Goal: Task Accomplishment & Management: Complete application form

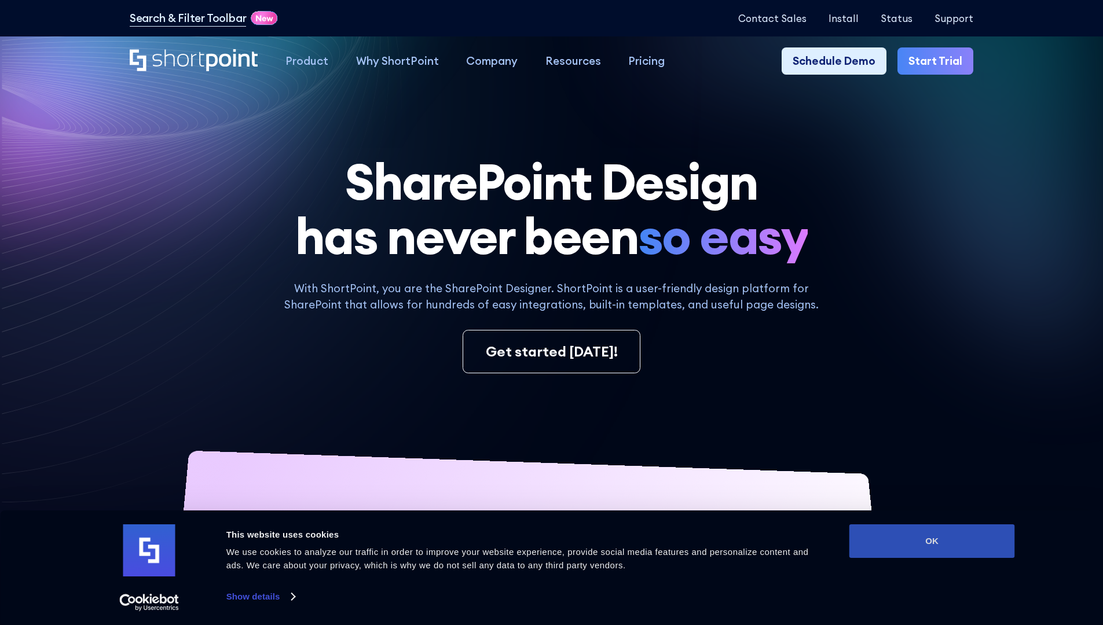
click at [931, 541] on button "OK" at bounding box center [932, 541] width 166 height 34
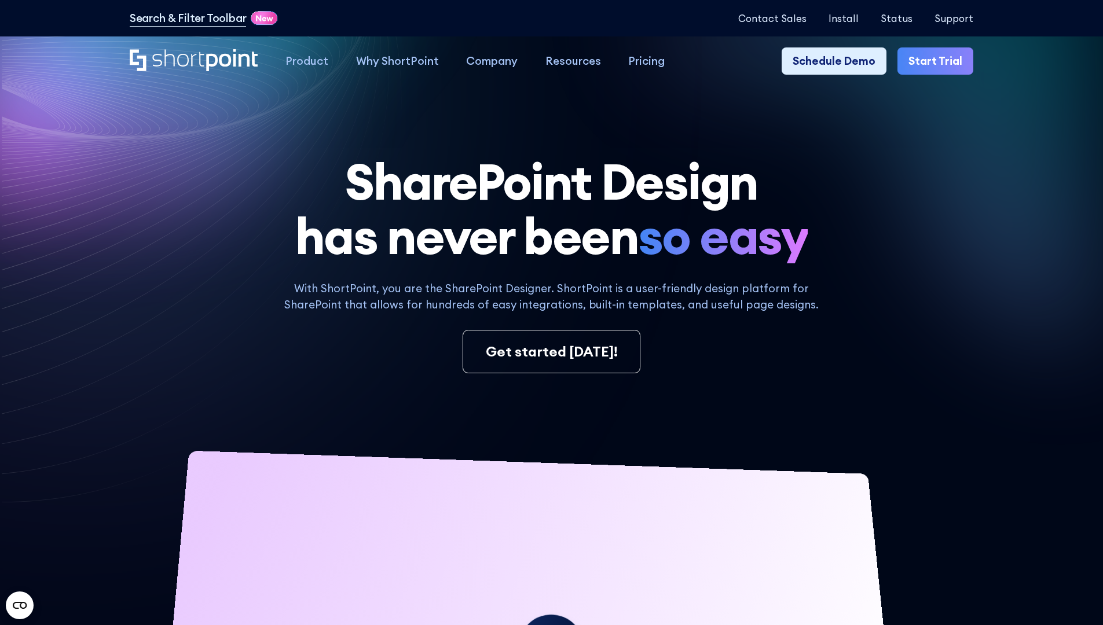
click at [939, 61] on link "Start Trial" at bounding box center [935, 61] width 76 height 28
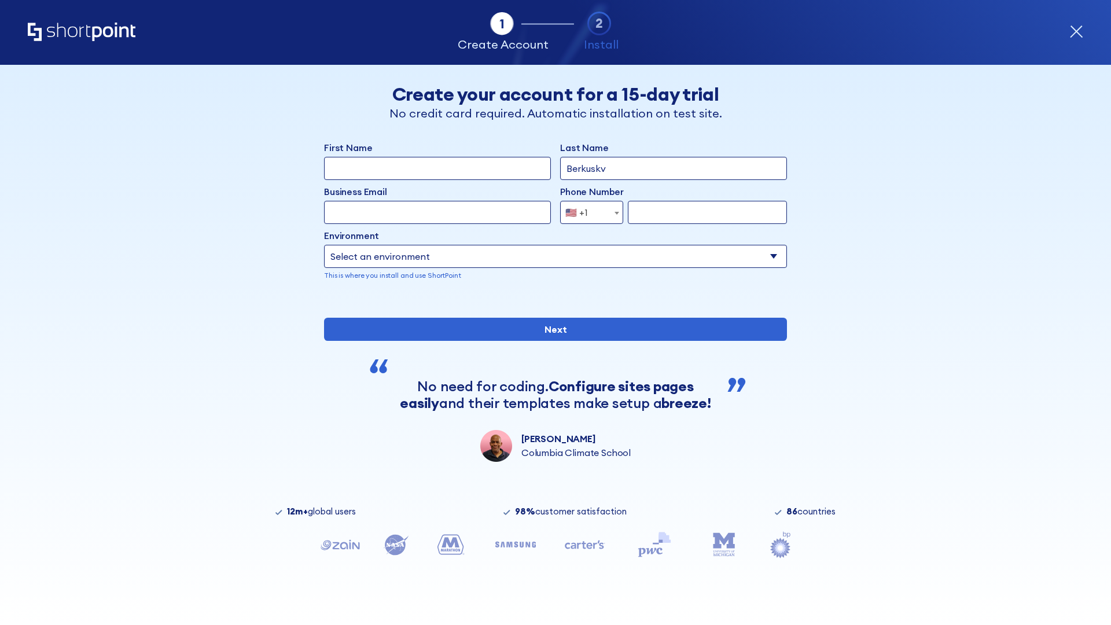
type input "Berkuskv"
type input "test@shortpoint.com"
type input "2125556789"
select select "Microsoft 365"
type input "2125556789"
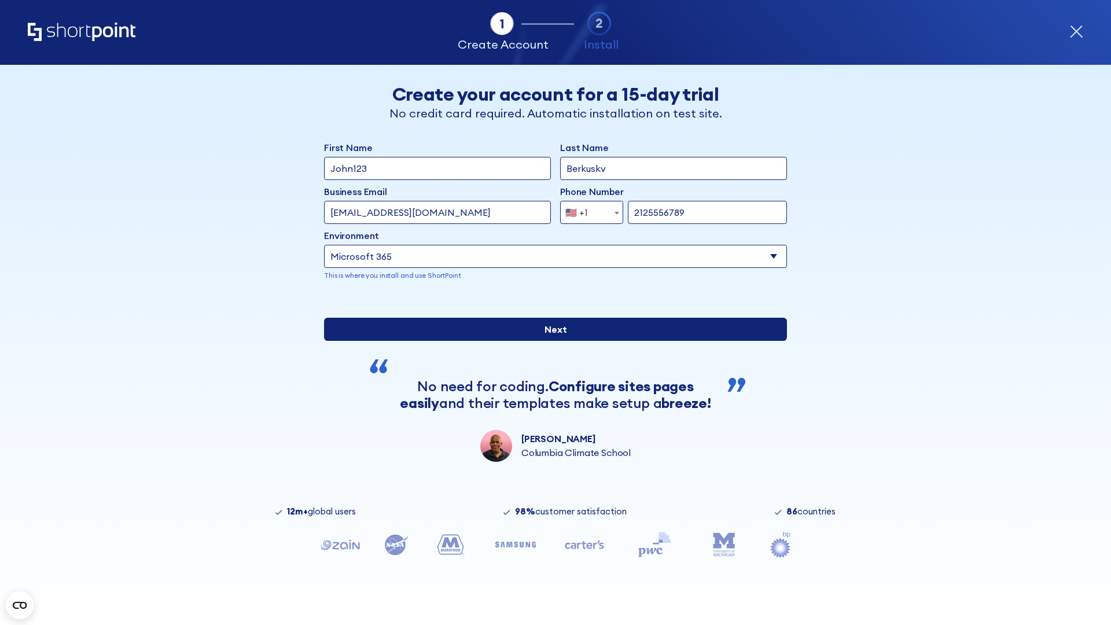
scroll to position [3, 0]
click at [551, 341] on input "Next" at bounding box center [555, 329] width 463 height 23
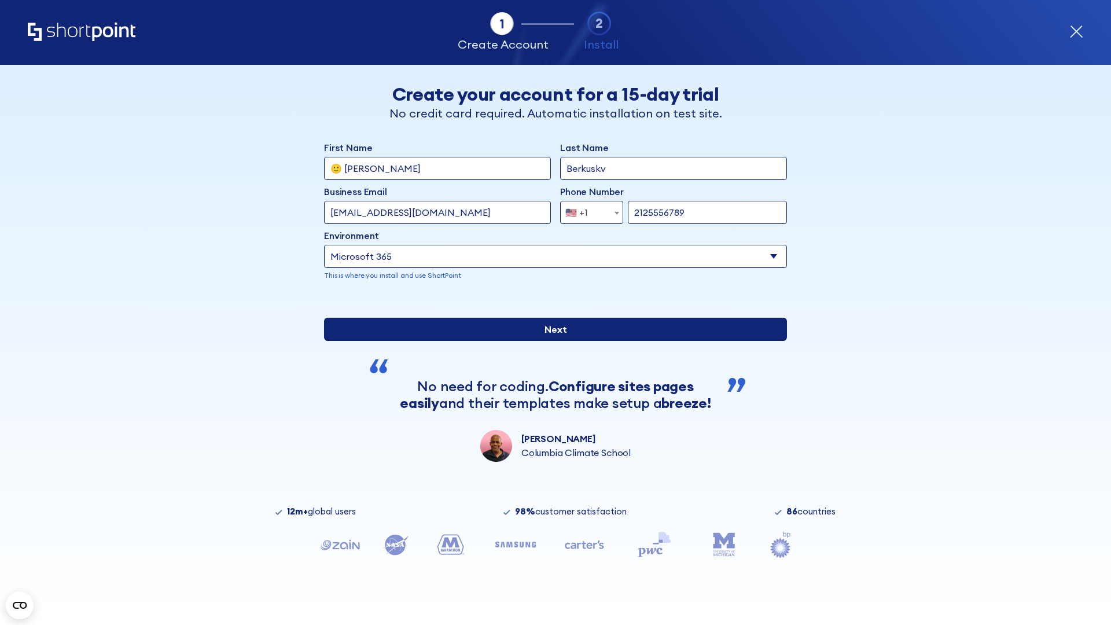
click at [551, 341] on input "Next" at bounding box center [555, 329] width 463 height 23
type input "Archebald"
click at [551, 341] on input "Next" at bounding box center [555, 329] width 463 height 23
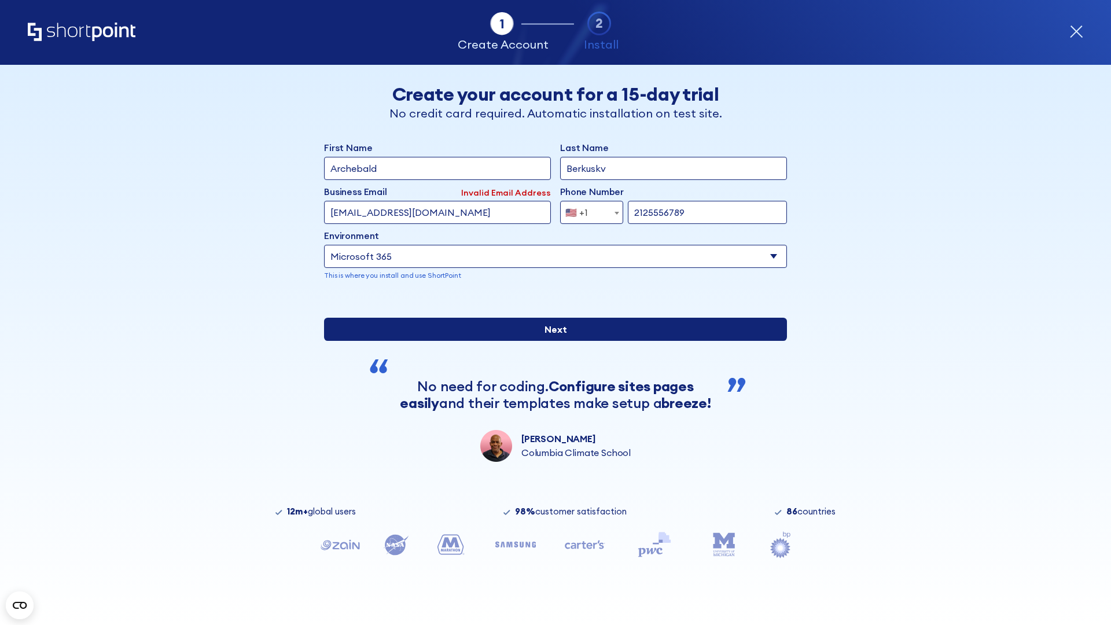
click at [551, 341] on input "Next" at bounding box center [555, 329] width 463 height 23
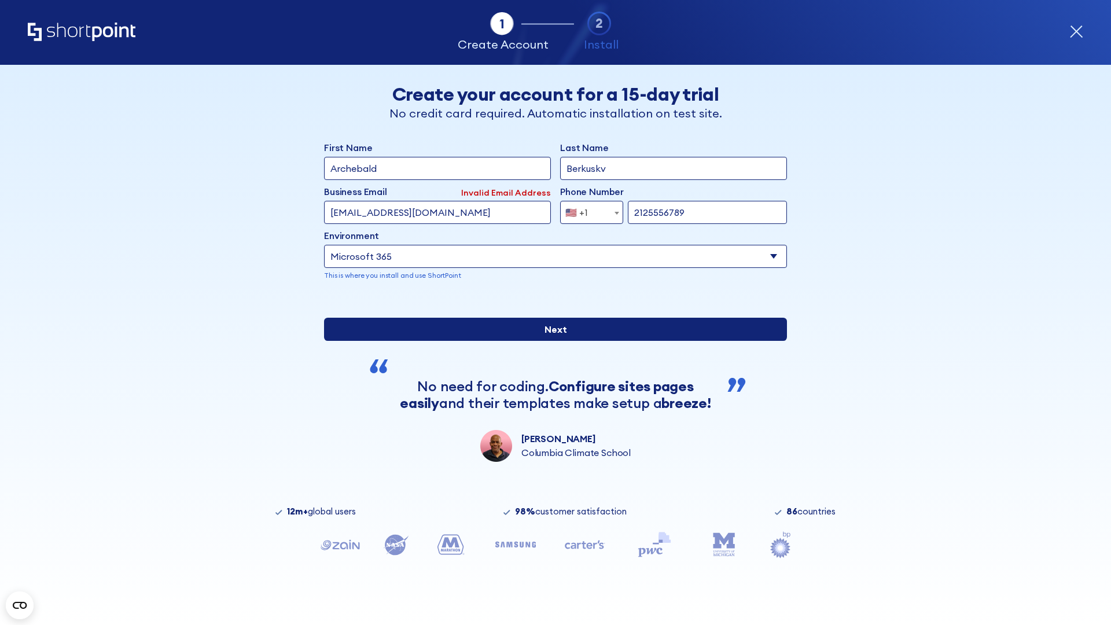
click at [551, 341] on input "Next" at bounding box center [555, 329] width 463 height 23
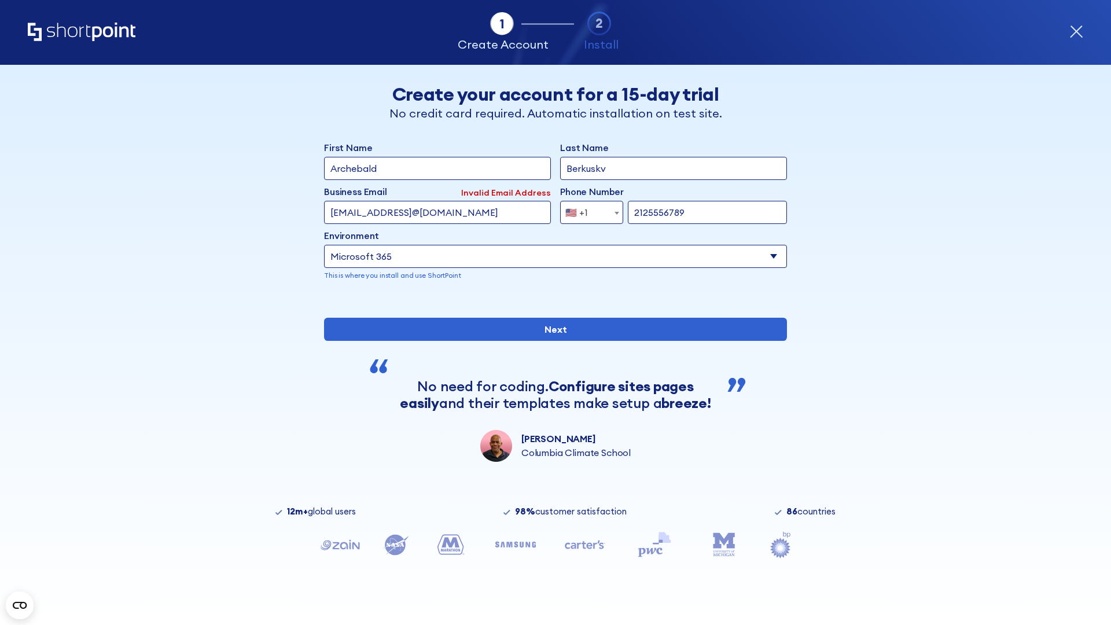
type input "testEmail@protonmail.comtest@shortpoint.com"
click at [587, 210] on span "🇺🇸 +1" at bounding box center [580, 212] width 39 height 23
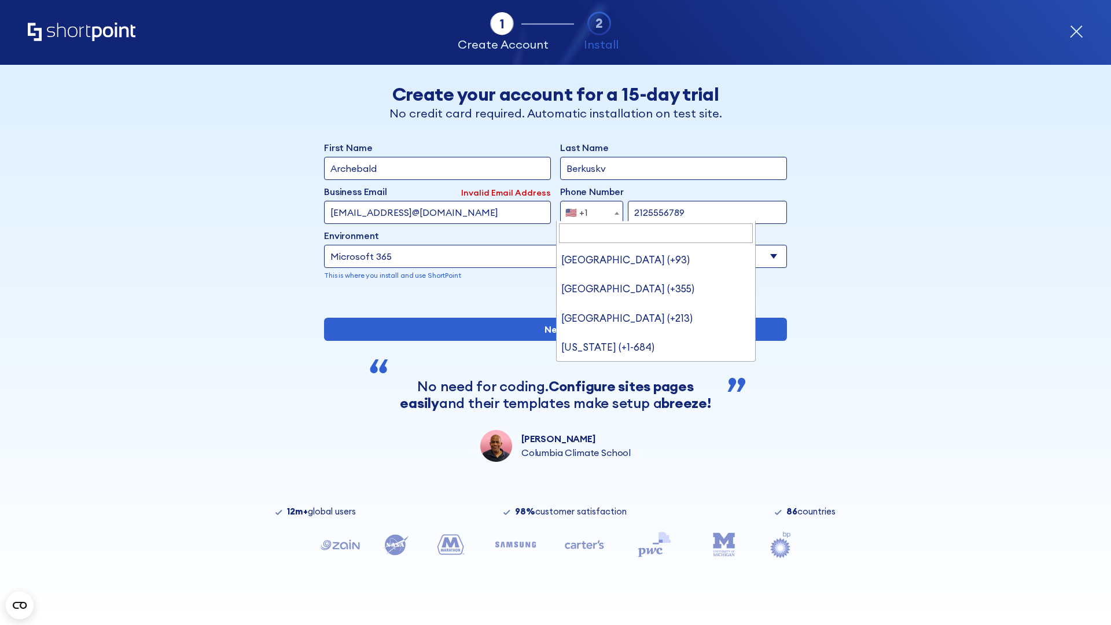
type input "Saudi Arabia (+966)"
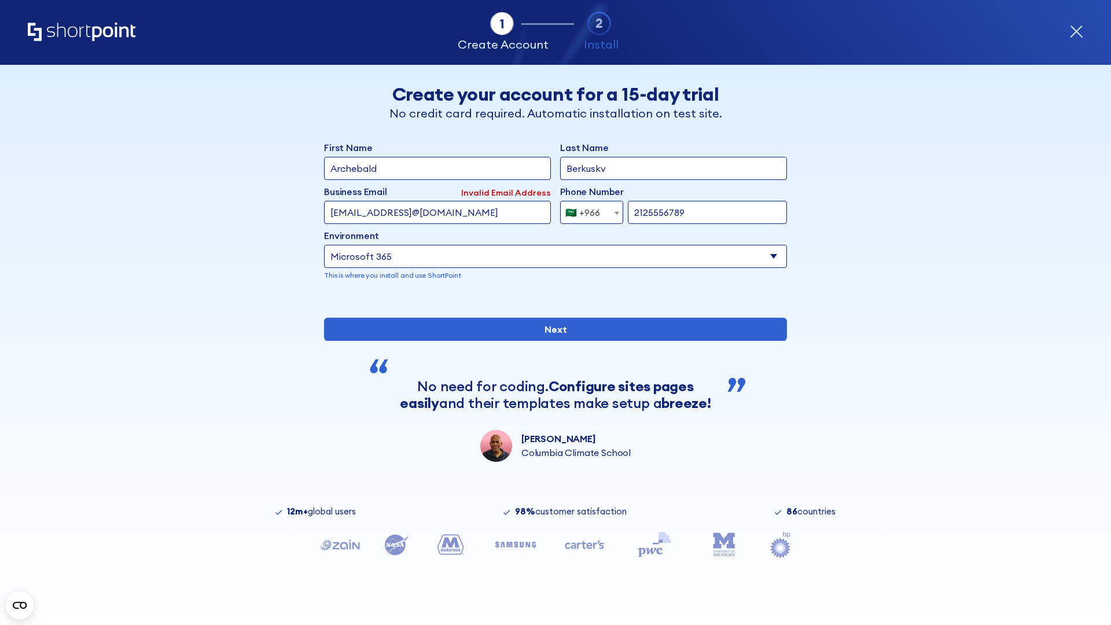
select select "+966"
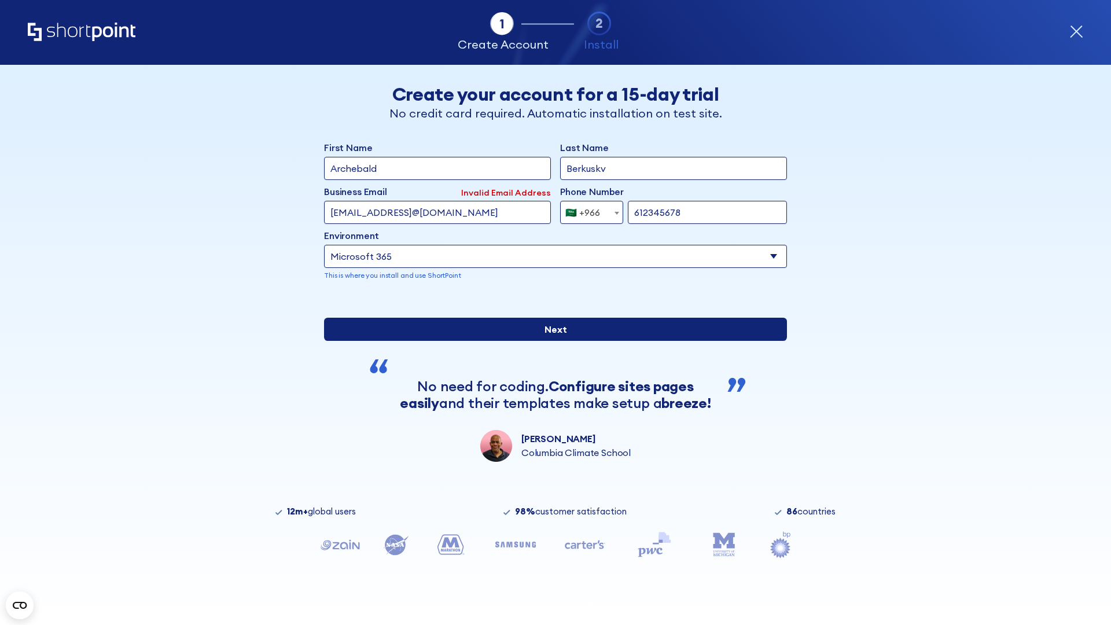
type input "612345678"
click at [551, 341] on input "Next" at bounding box center [555, 329] width 463 height 23
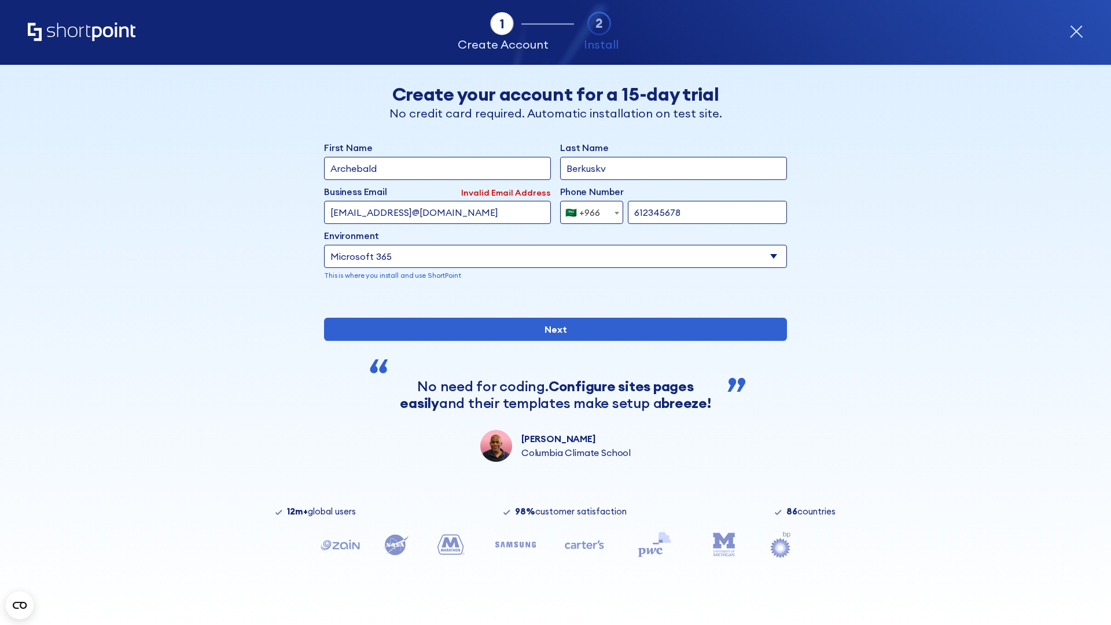
click at [587, 210] on div "🇸🇦 +966" at bounding box center [582, 212] width 35 height 23
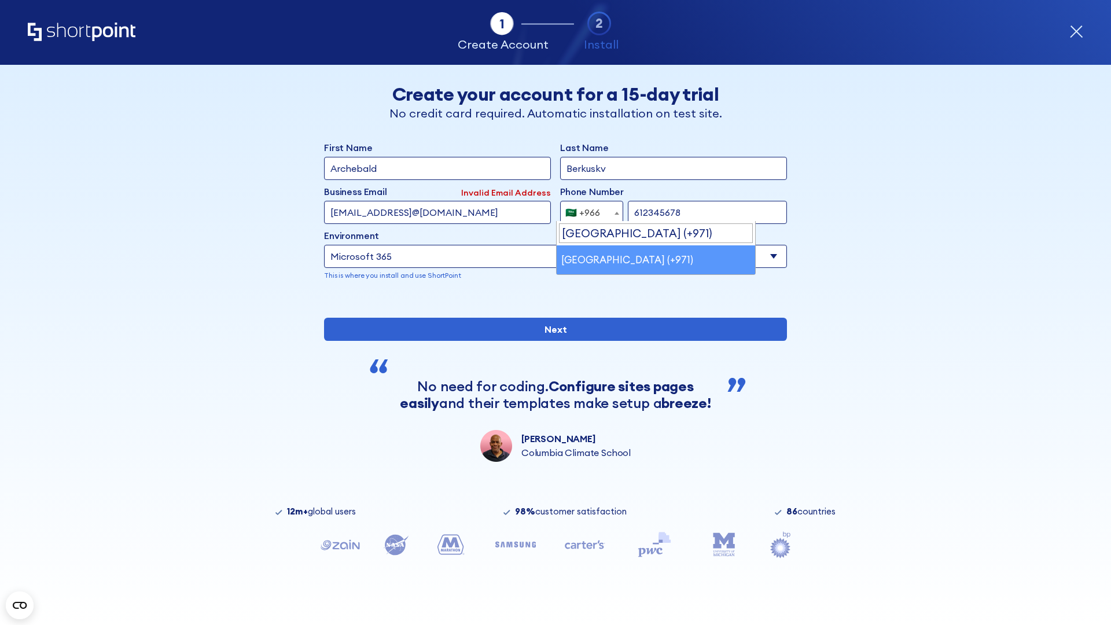
select select "+971"
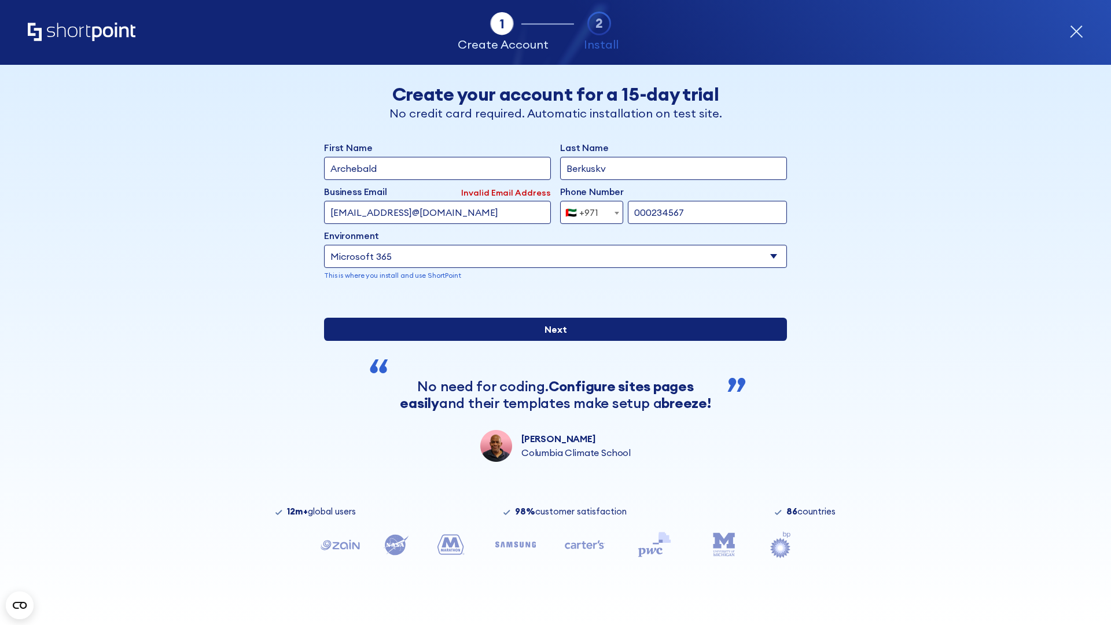
type input "000234567"
click at [551, 341] on input "Next" at bounding box center [555, 329] width 463 height 23
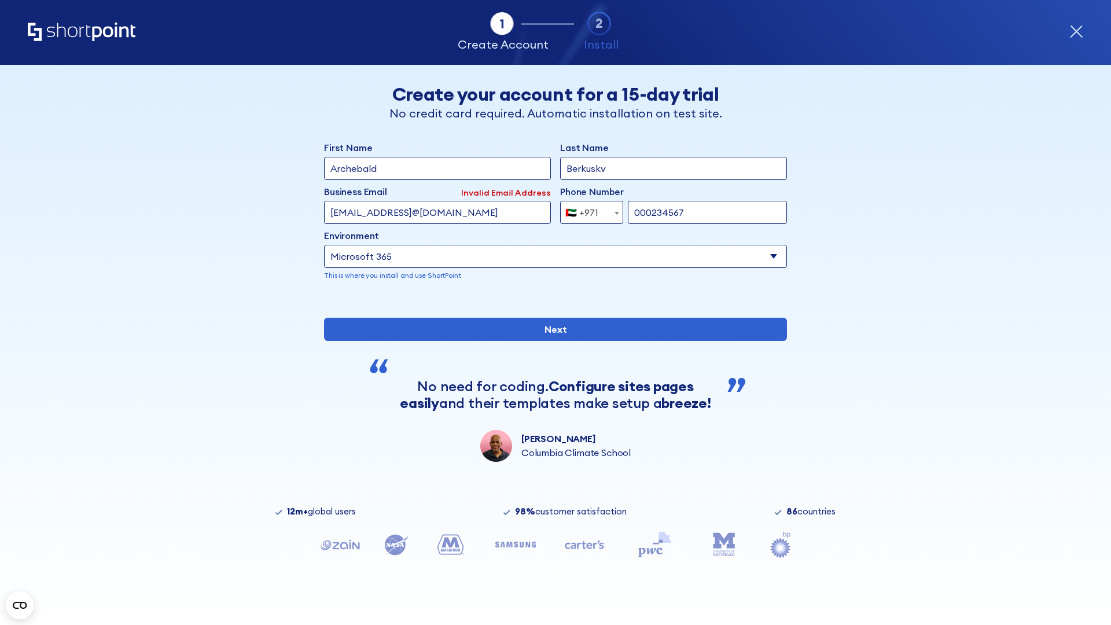
click at [587, 210] on div "🇦🇪 +971" at bounding box center [581, 212] width 33 height 23
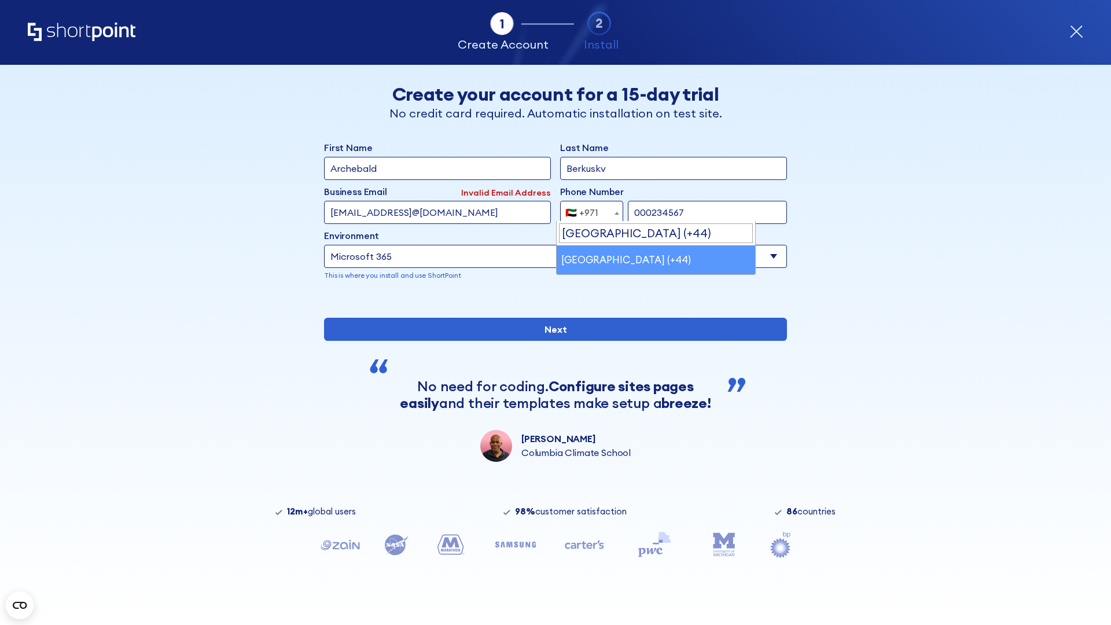
select select "+44"
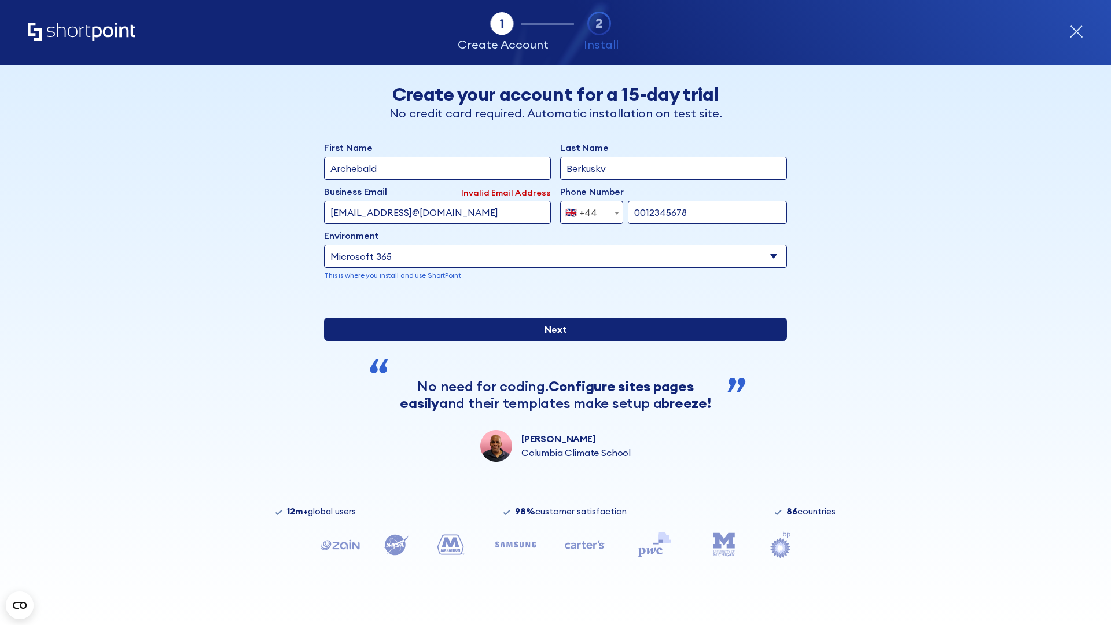
type input "0012345678"
click at [551, 341] on input "Next" at bounding box center [555, 329] width 463 height 23
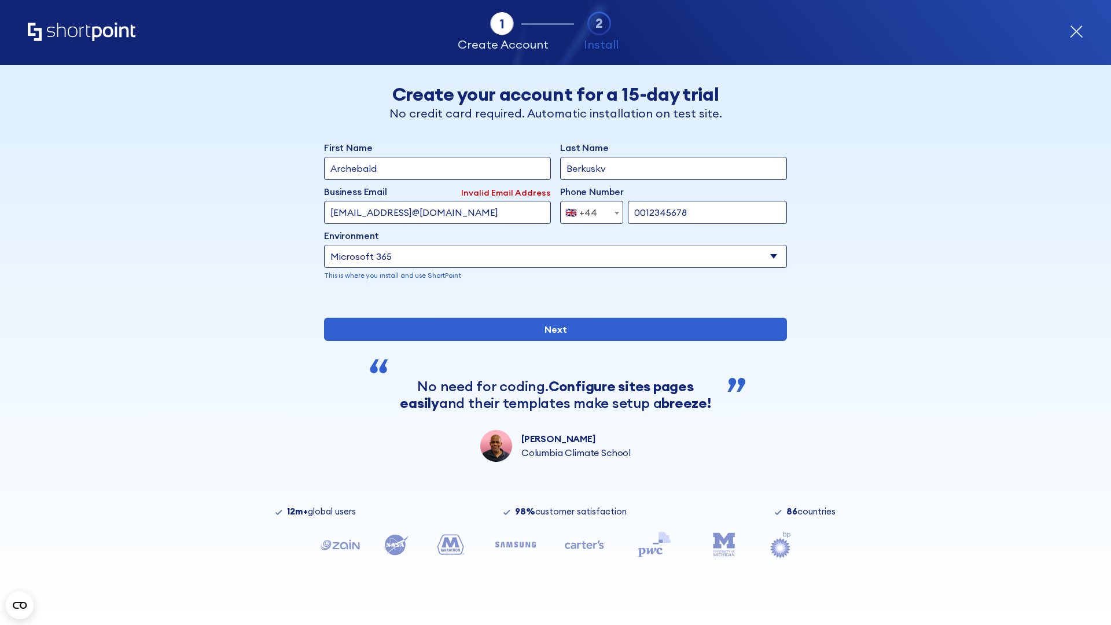
click at [587, 210] on div "🇬🇧 +44" at bounding box center [581, 212] width 32 height 23
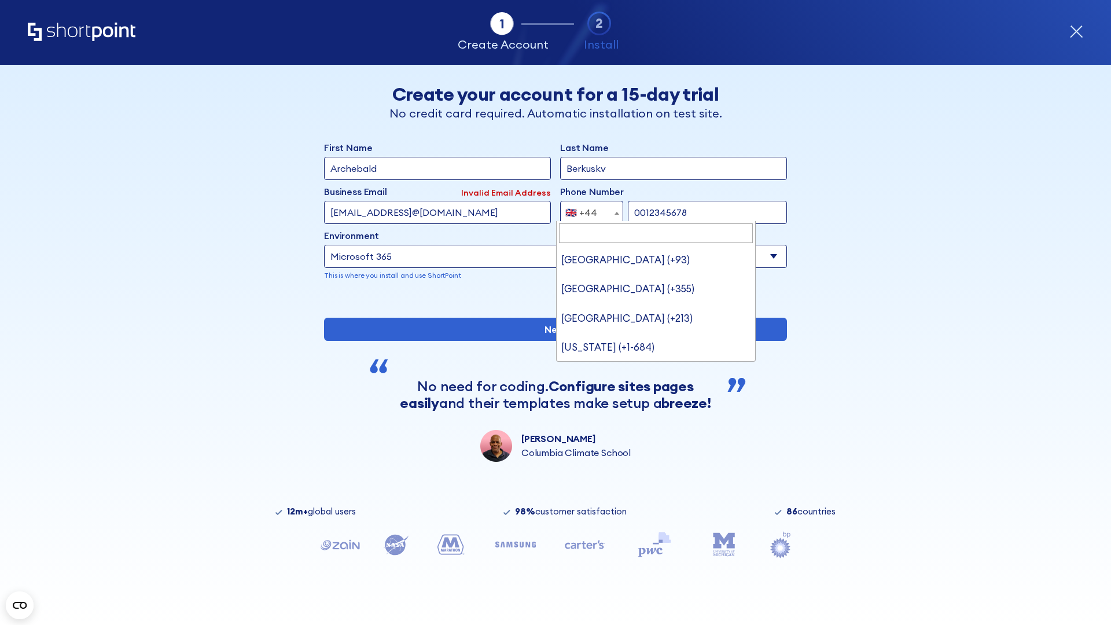
type input "Ukraine (+380)"
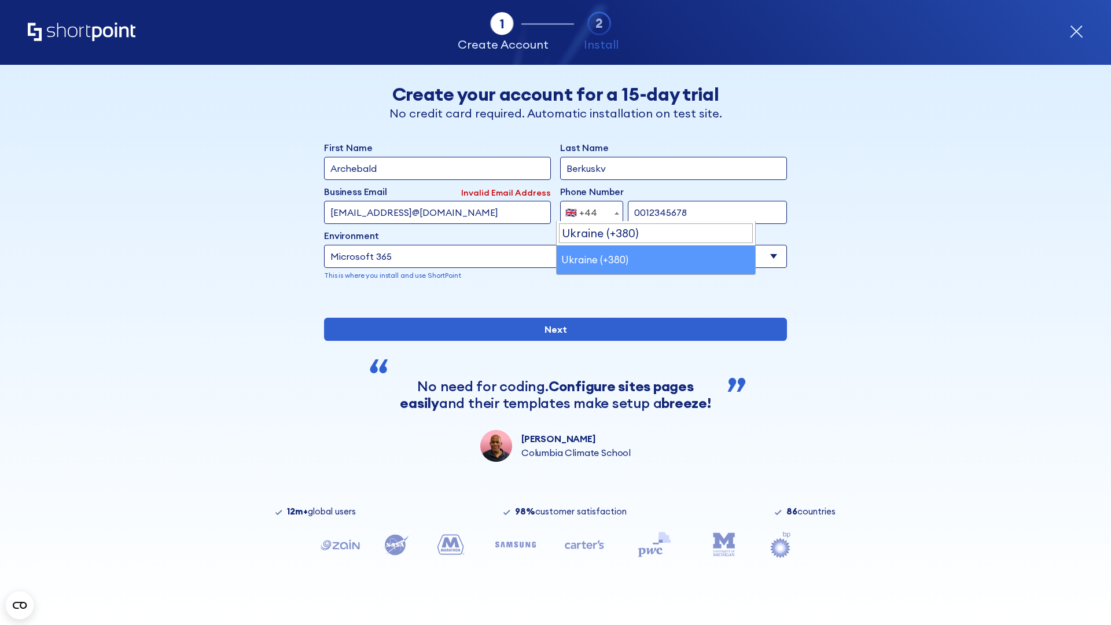
select select "+380"
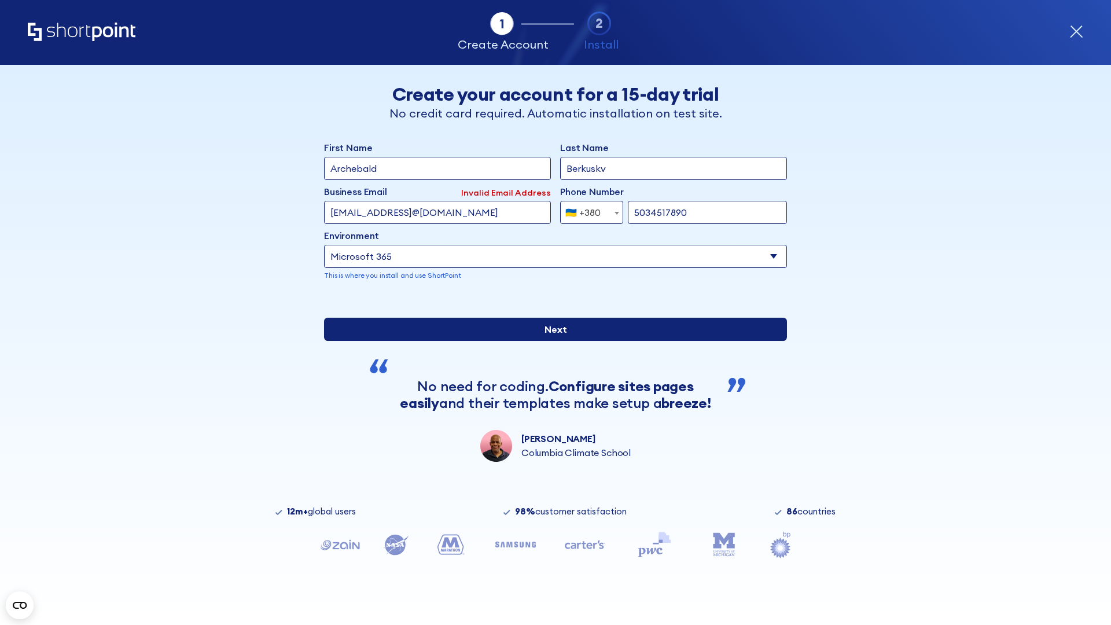
type input "5034517890"
click at [551, 341] on input "Next" at bounding box center [555, 329] width 463 height 23
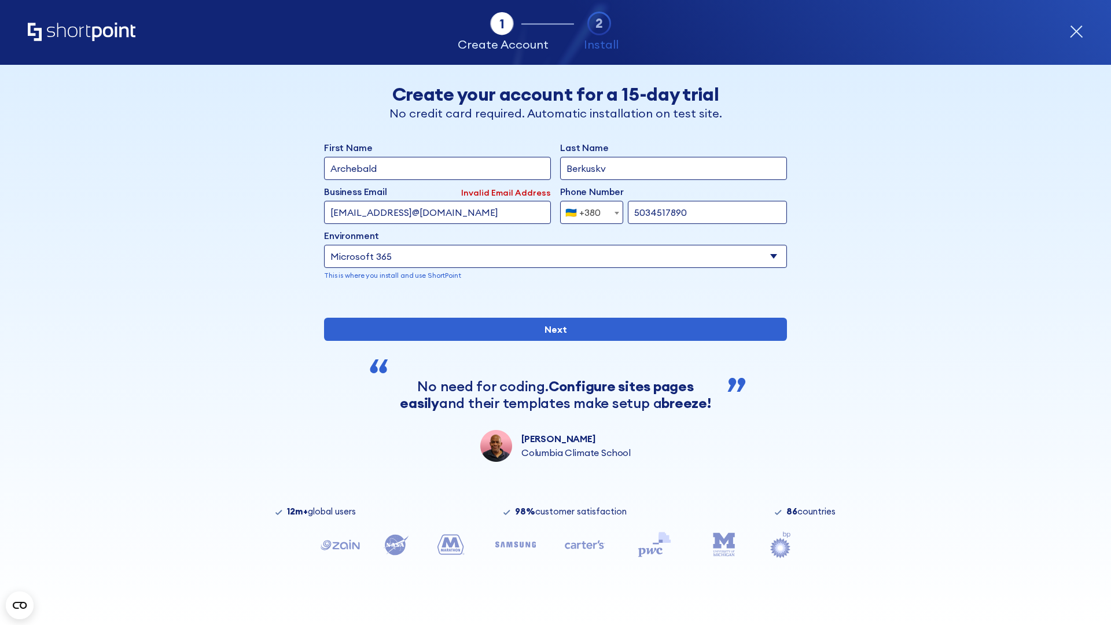
click at [587, 210] on div "🇺🇦 +380" at bounding box center [582, 212] width 35 height 23
select select "+1"
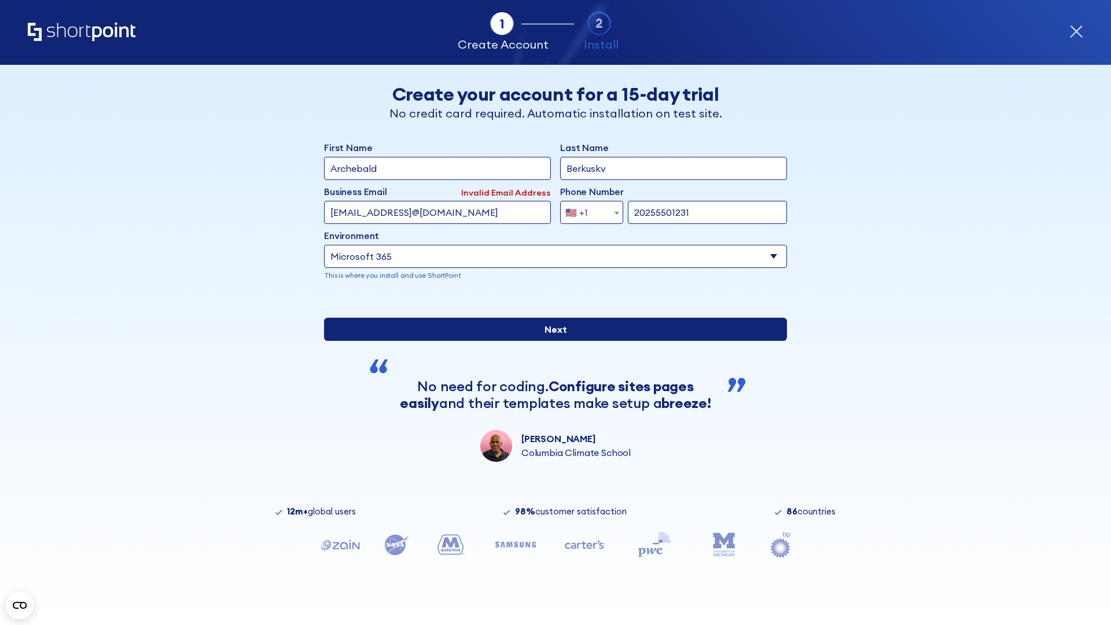
type input "20255501231"
click at [551, 341] on input "Next" at bounding box center [555, 329] width 463 height 23
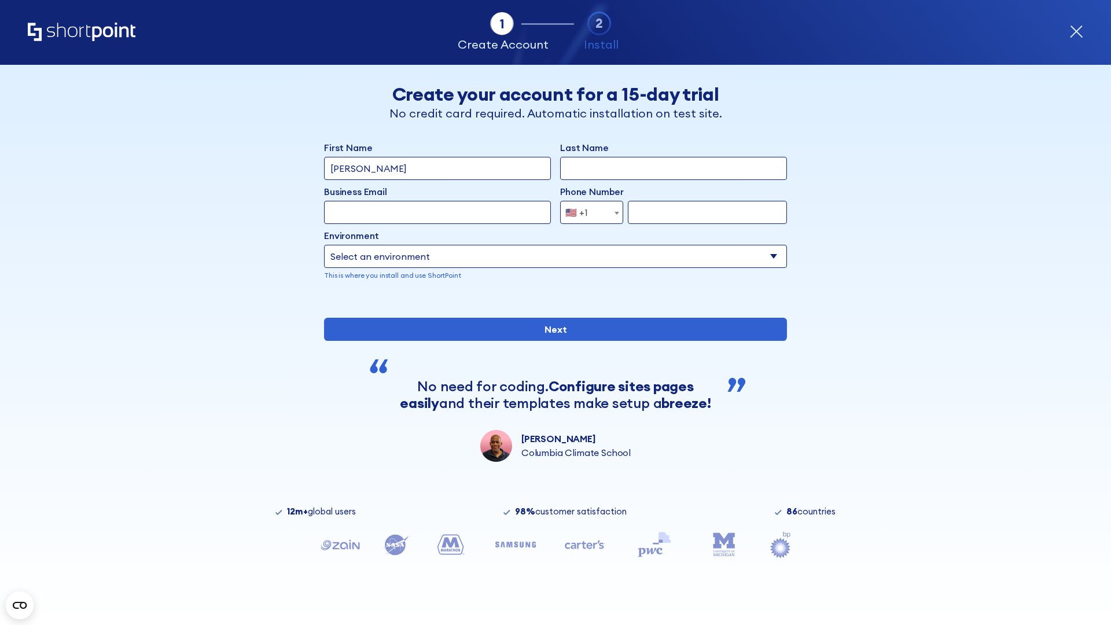
type input "Mary-Jane"
type input "Berkuskv"
type input "john@company.com"
click at [587, 212] on span "🇺🇸 +1" at bounding box center [580, 212] width 39 height 23
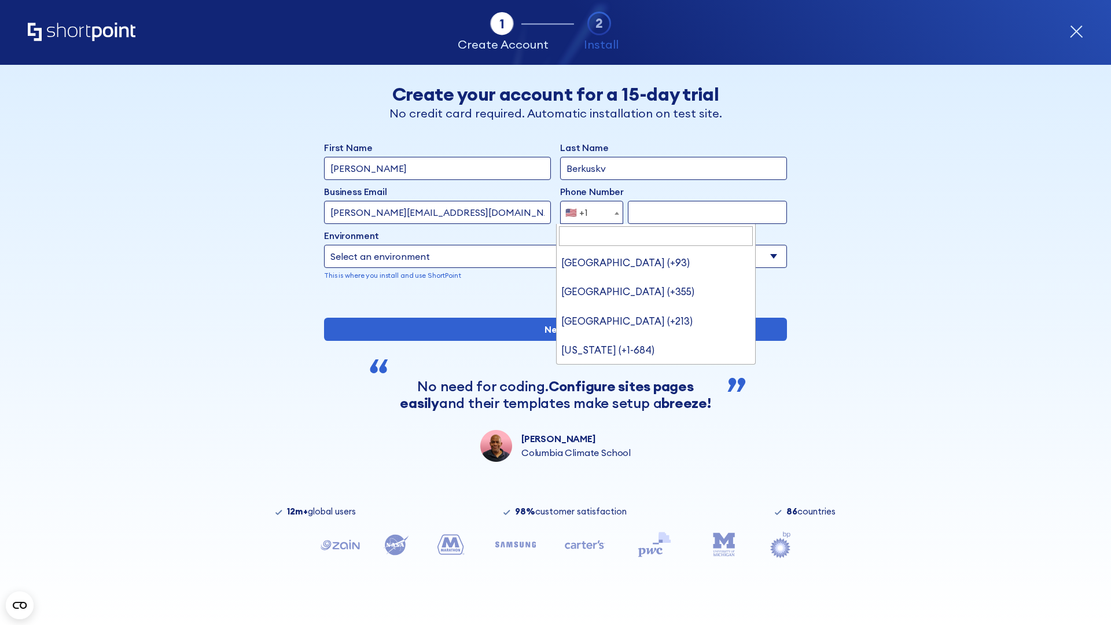
type input "[GEOGRAPHIC_DATA] (+966)"
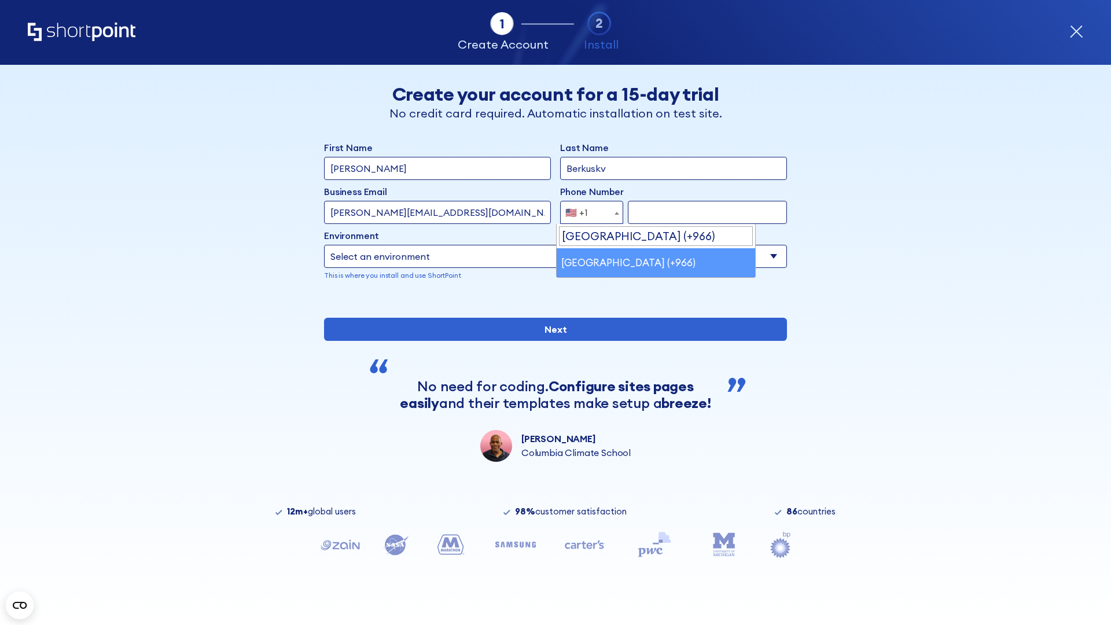
select select "+966"
type input "512345678"
select select "Microsoft 365"
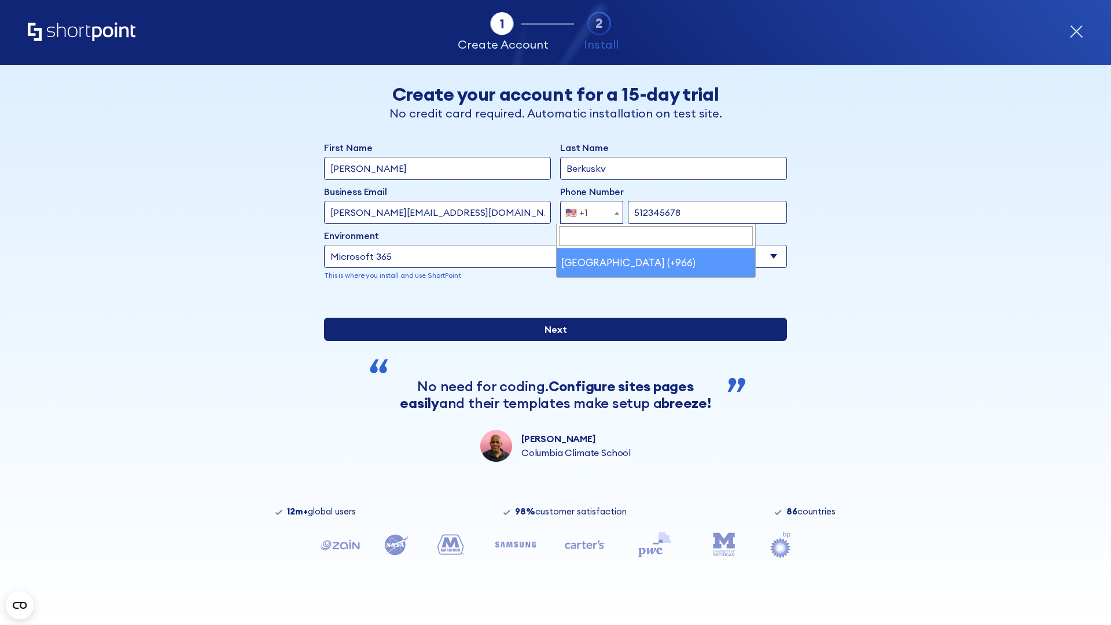
type input "512345678"
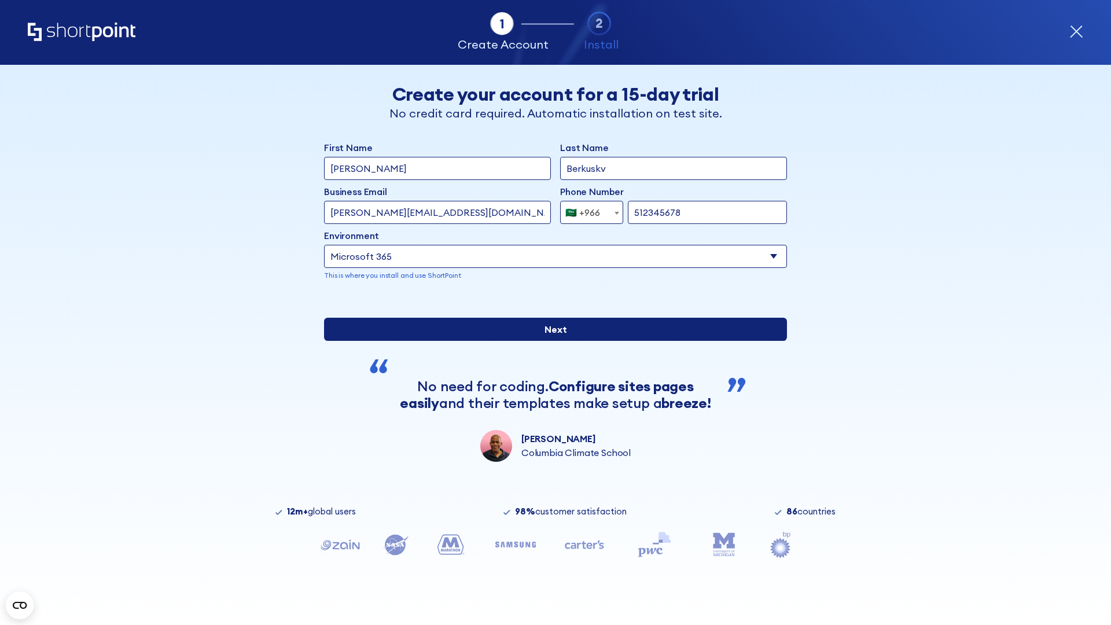
click at [551, 341] on input "Next" at bounding box center [555, 329] width 463 height 23
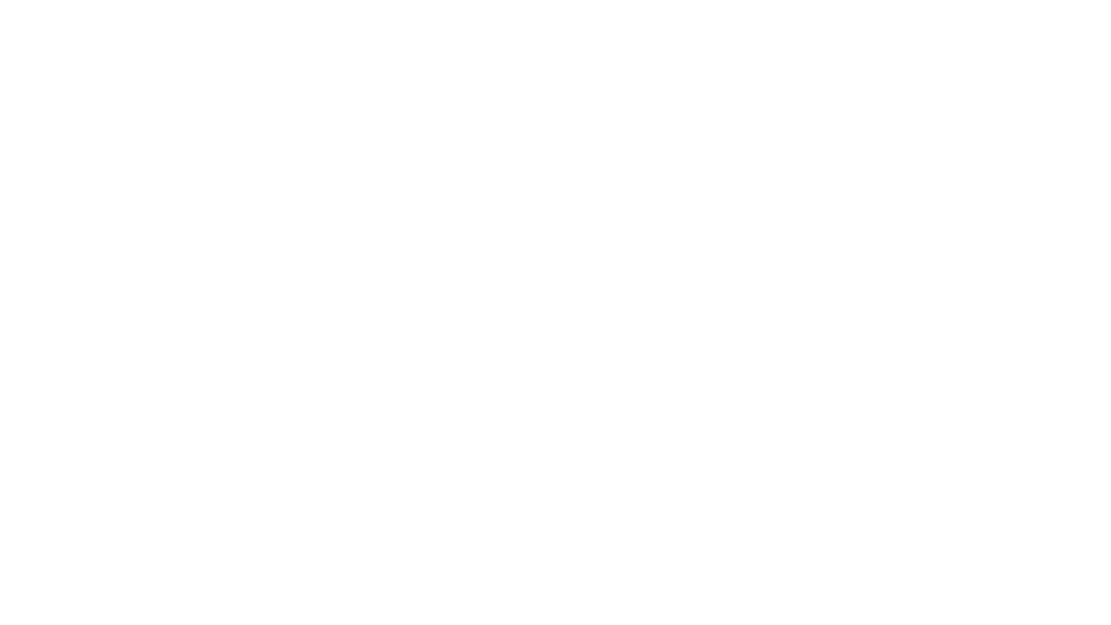
select select "+966"
type input "D'Souza"
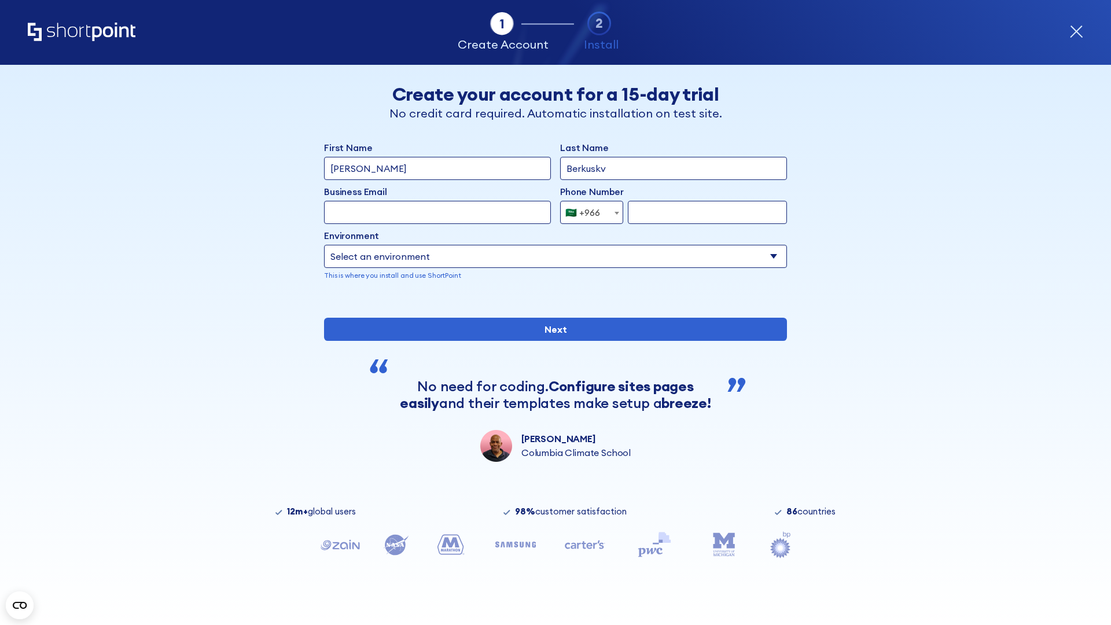
type input "Berkuskv"
type input "hr@mybusiness.org"
click at [587, 210] on div "🇸🇦 +966" at bounding box center [582, 212] width 35 height 23
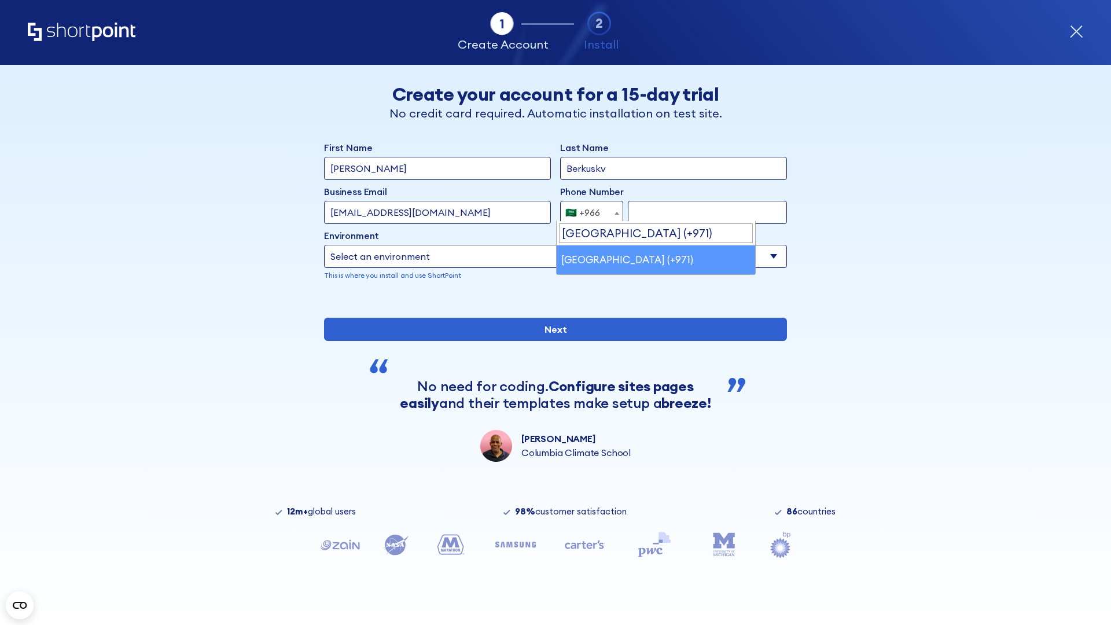
select select "+971"
type input "501234567"
select select "Microsoft 365"
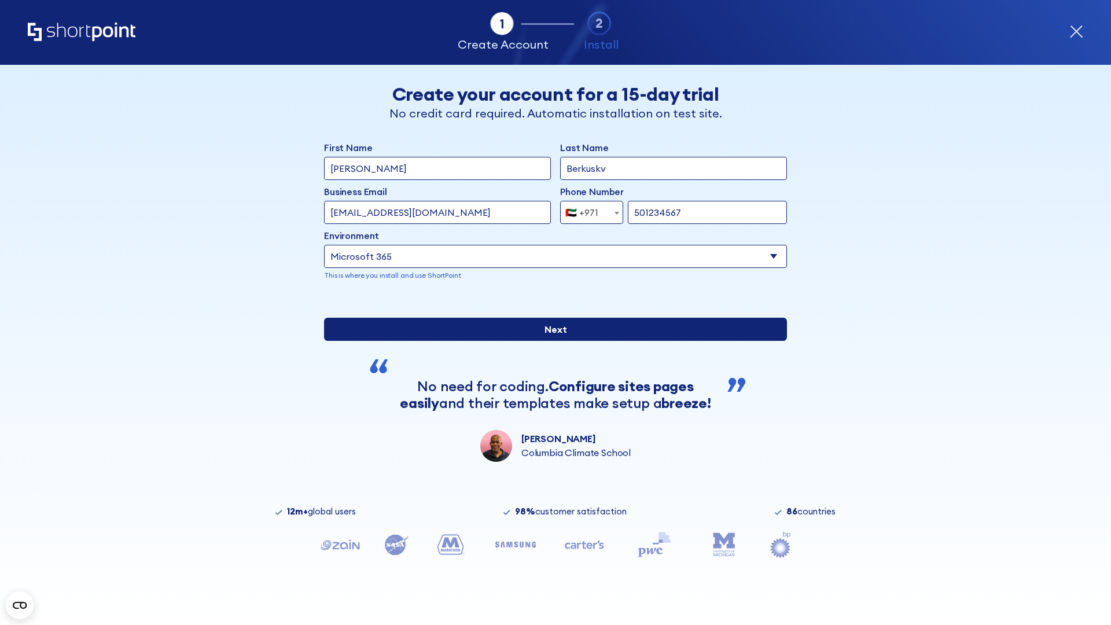
type input "501234567"
click at [551, 341] on input "Next" at bounding box center [555, 329] width 463 height 23
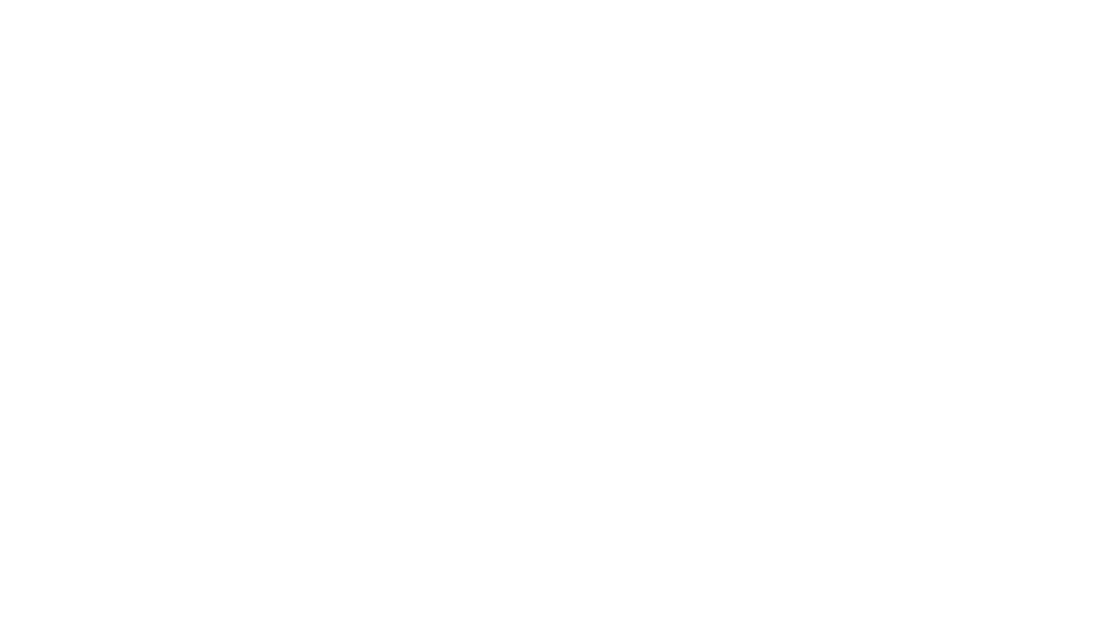
select select "+971"
type input "[PERSON_NAME]"
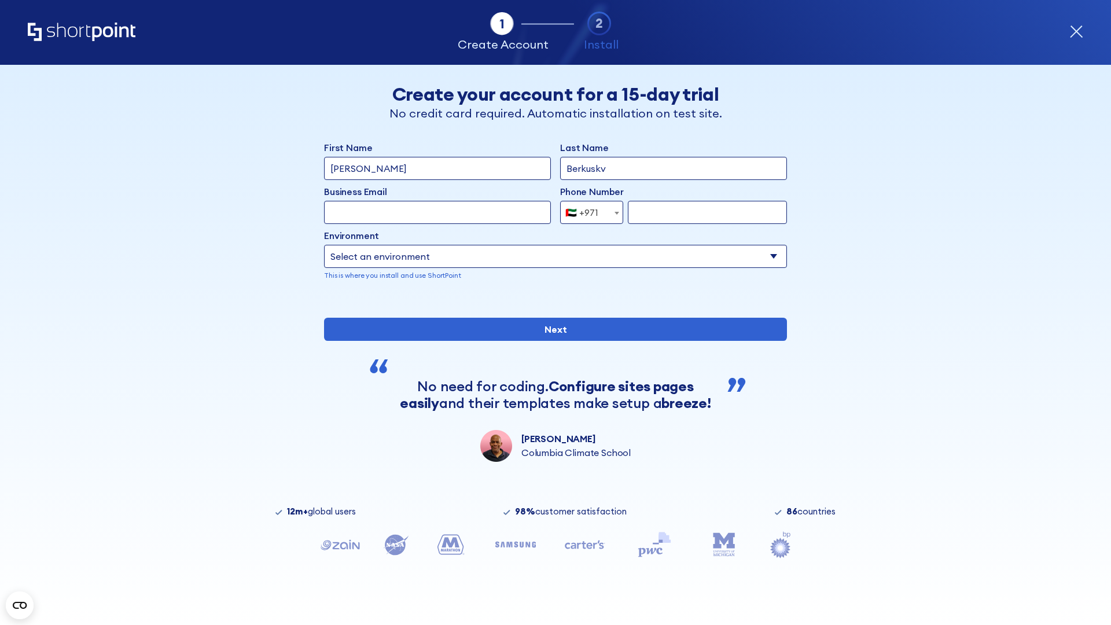
type input "Berkuskv"
type input "[EMAIL_ADDRESS][DOMAIN_NAME]"
click at [587, 212] on div "🇦🇪 +971" at bounding box center [581, 212] width 33 height 23
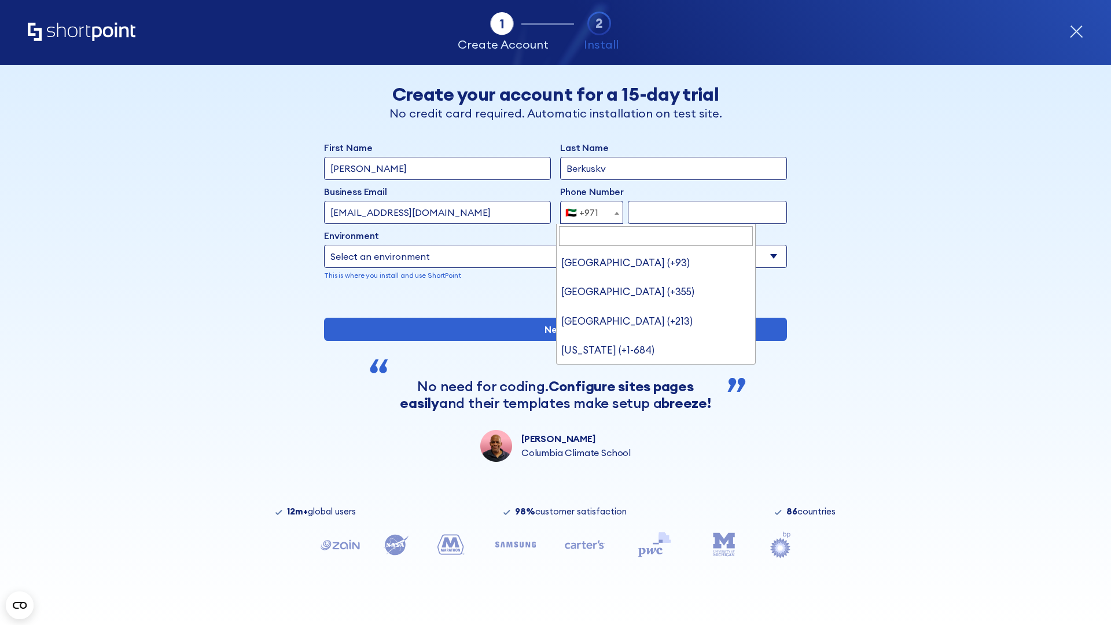
type input "[GEOGRAPHIC_DATA] (+44)"
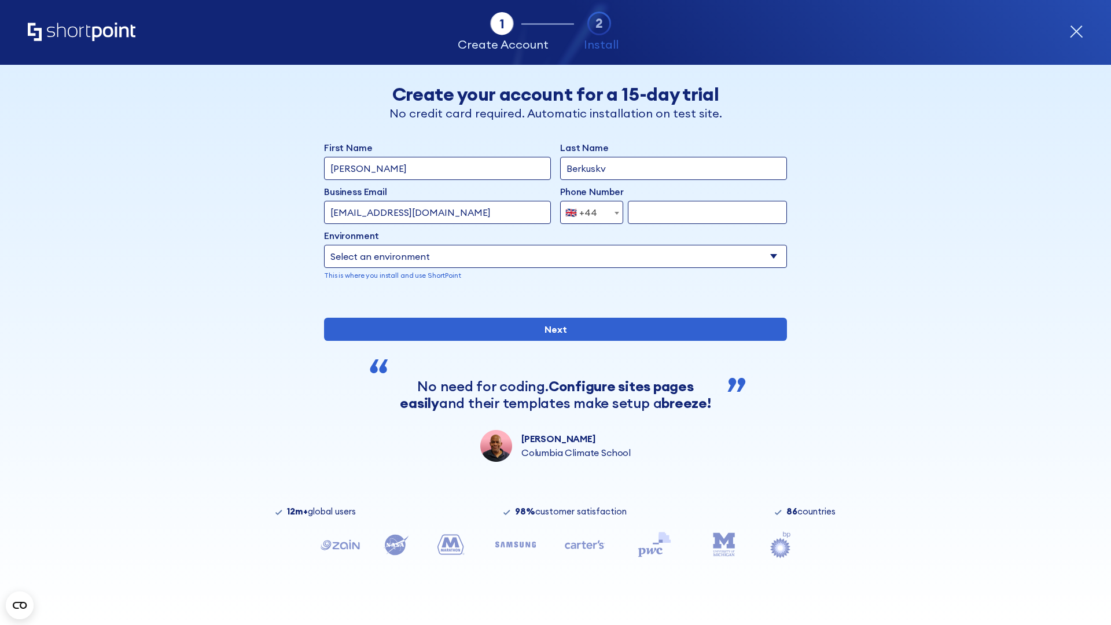
select select "+44"
type input "7912345678"
select select "Microsoft 365"
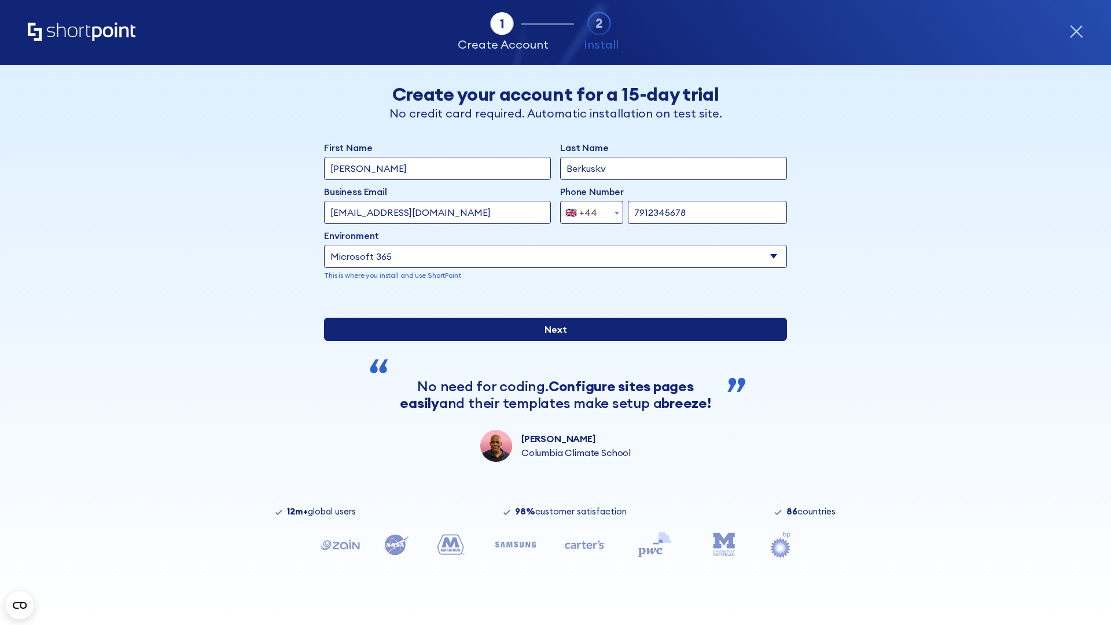
type input "7912345678"
click at [551, 341] on input "Next" at bounding box center [555, 329] width 463 height 23
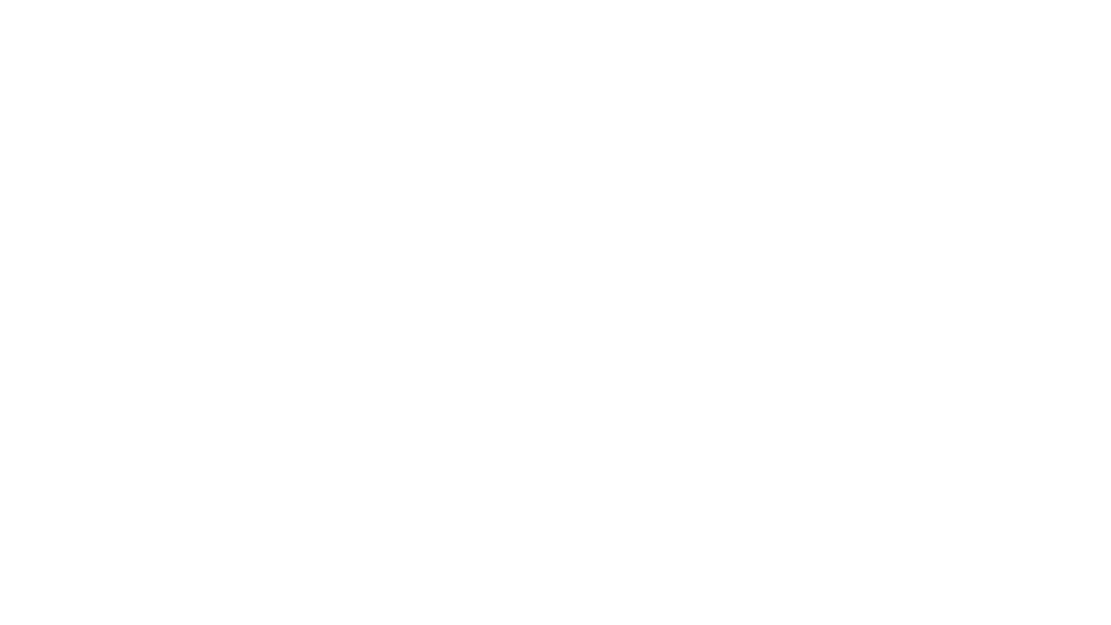
select select "+44"
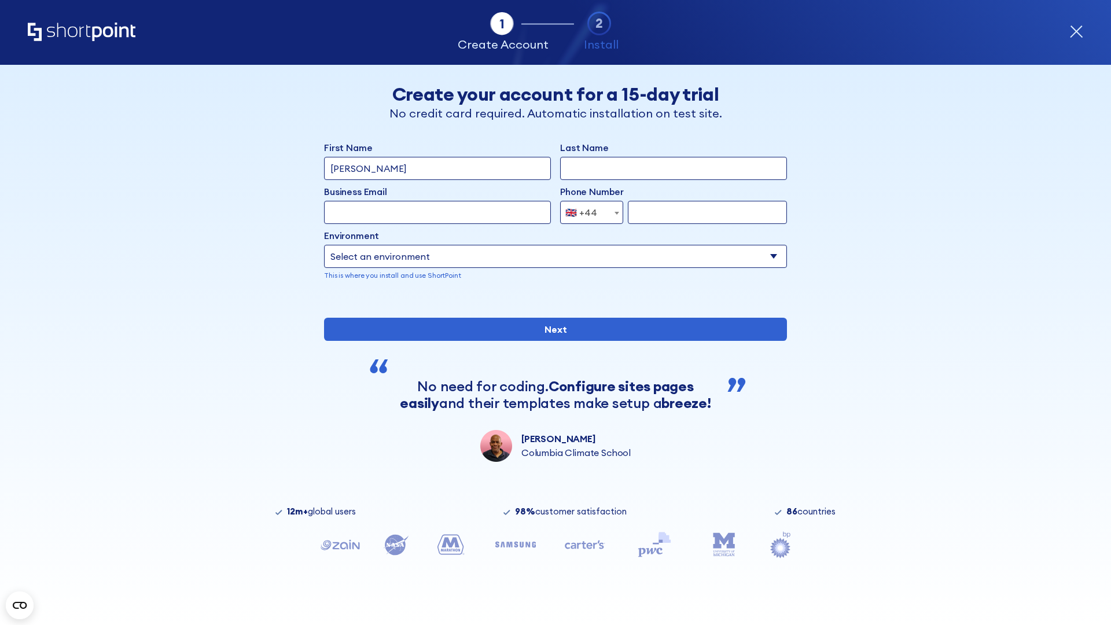
type input "[PERSON_NAME]"
type input "Berkuskv"
type input "info@startup.tech"
click at [587, 212] on div "🇬🇧 +44" at bounding box center [581, 212] width 32 height 23
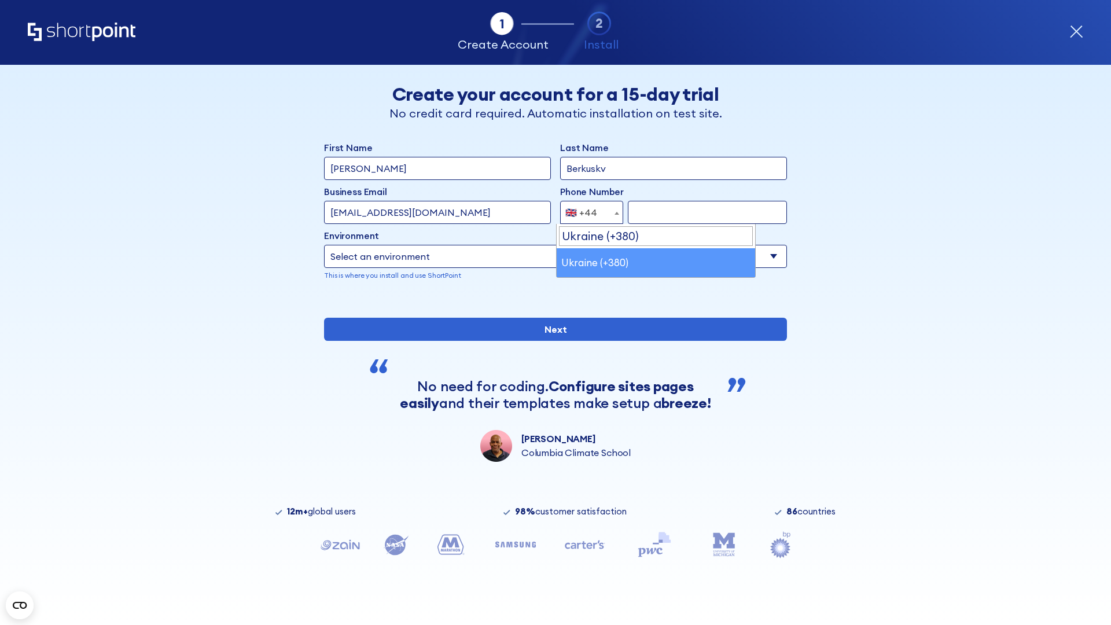
select select "+380"
type input "663451789"
select select "Microsoft 365"
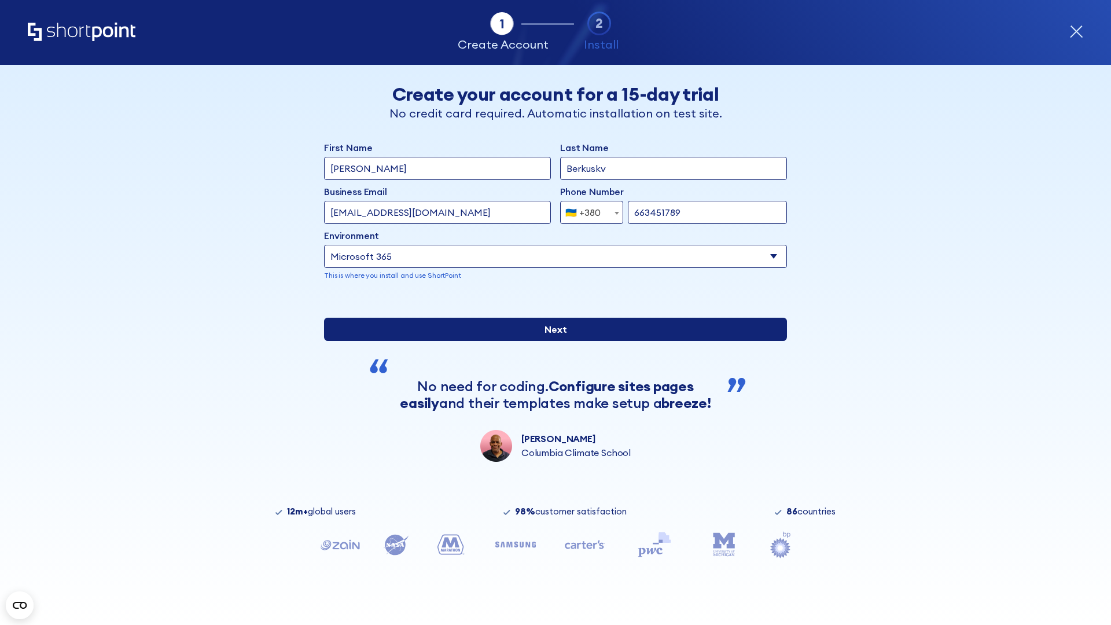
type input "663451789"
click at [551, 341] on input "Next" at bounding box center [555, 329] width 463 height 23
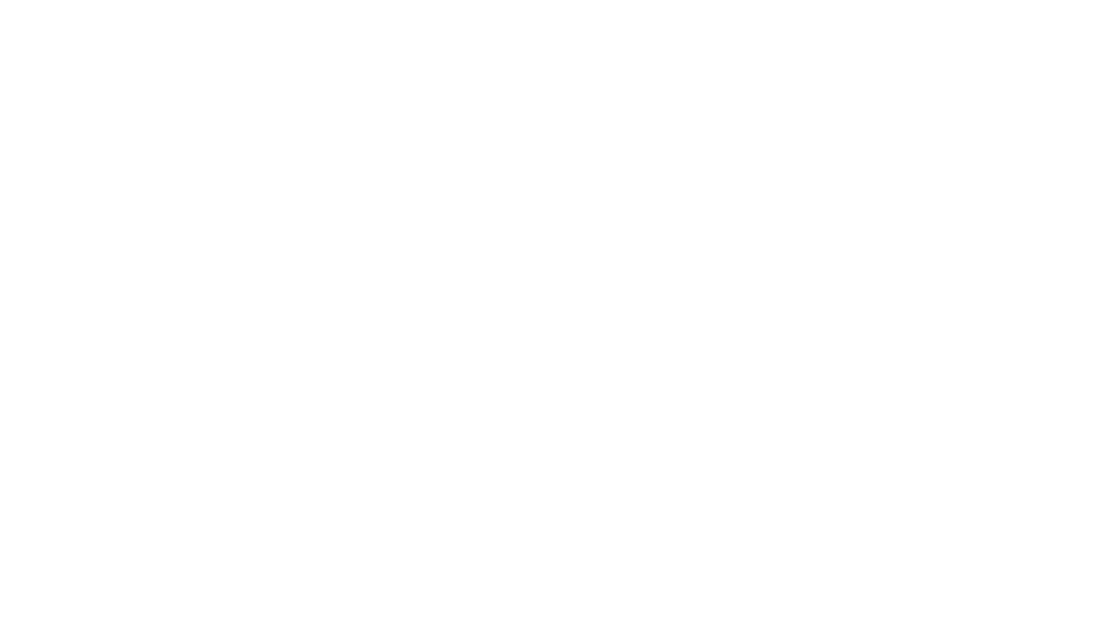
select select "+380"
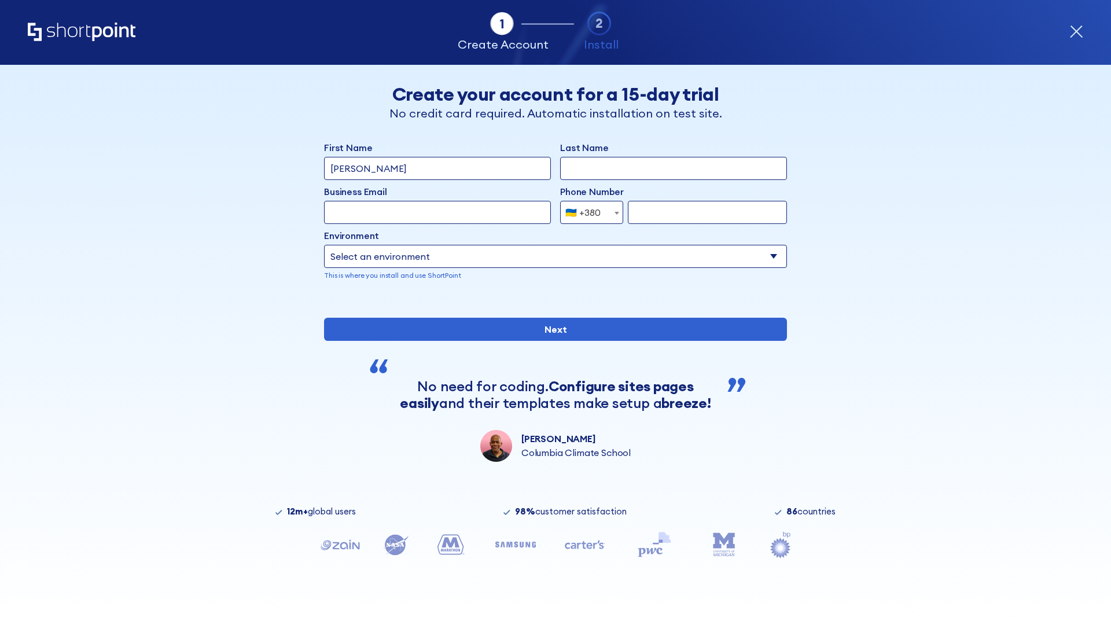
type input "[PERSON_NAME]"
type input "Berkuskv"
type input "[EMAIL_ADDRESS][DOMAIN_NAME]"
click at [587, 212] on div "🇺🇦 +380" at bounding box center [582, 212] width 35 height 23
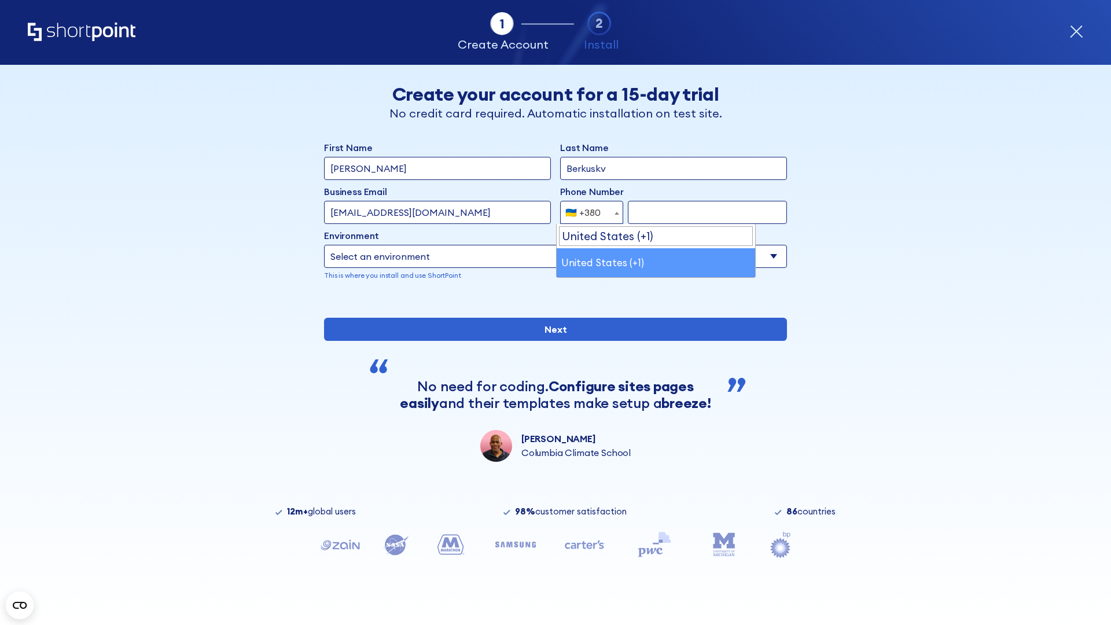
select select "+1"
type input "2025550123"
select select "Microsoft 365"
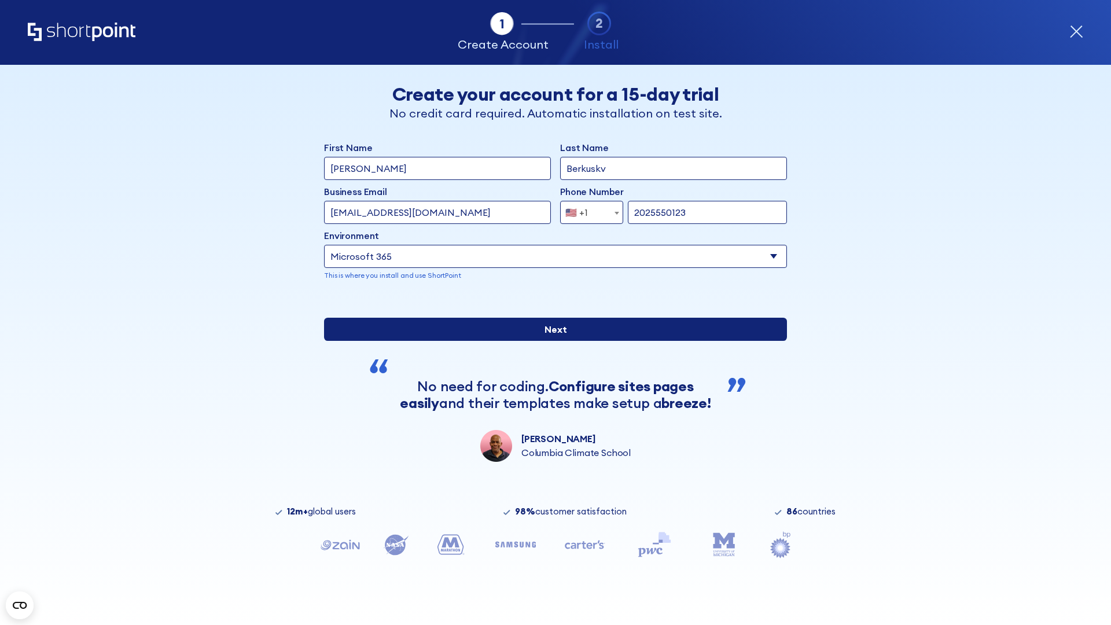
type input "2025550123"
click at [551, 341] on input "Next" at bounding box center [555, 329] width 463 height 23
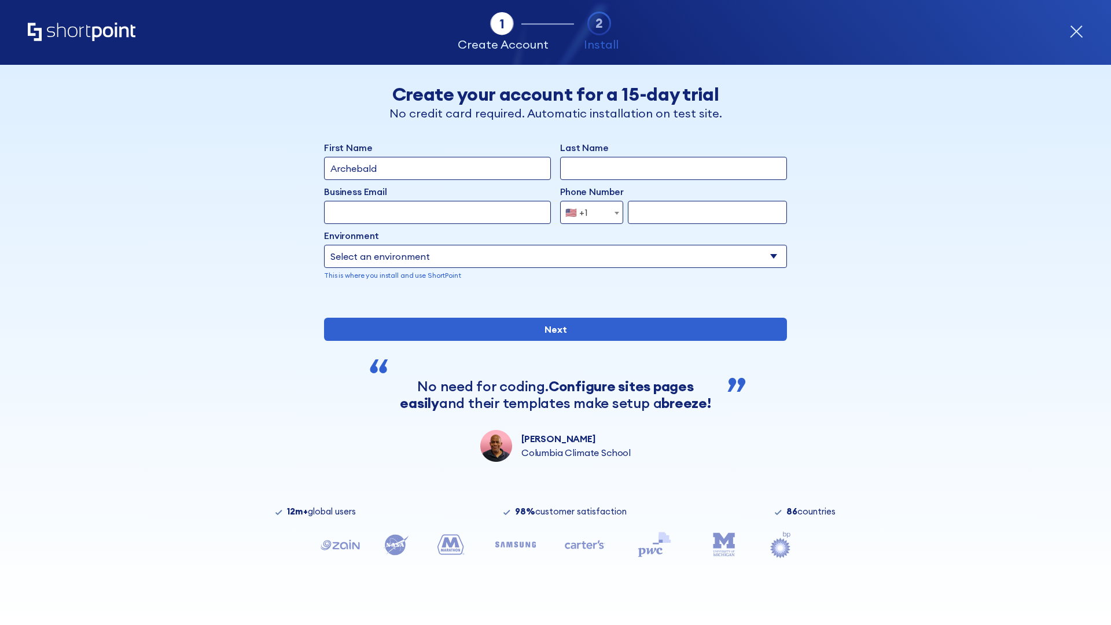
type input "Archebald"
type input "Berkuskv"
type input "[EMAIL_ADDRESS][DOMAIN_NAME]"
type input "2125556789"
select select "SharePoint 2019 (On-Premise)"
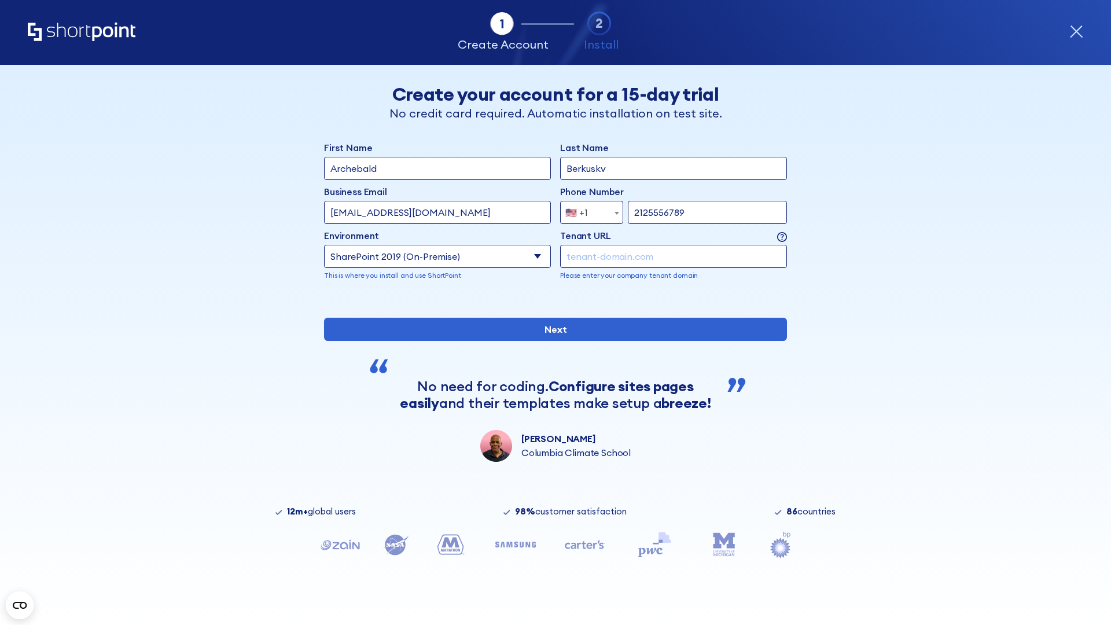
type input "2125556789"
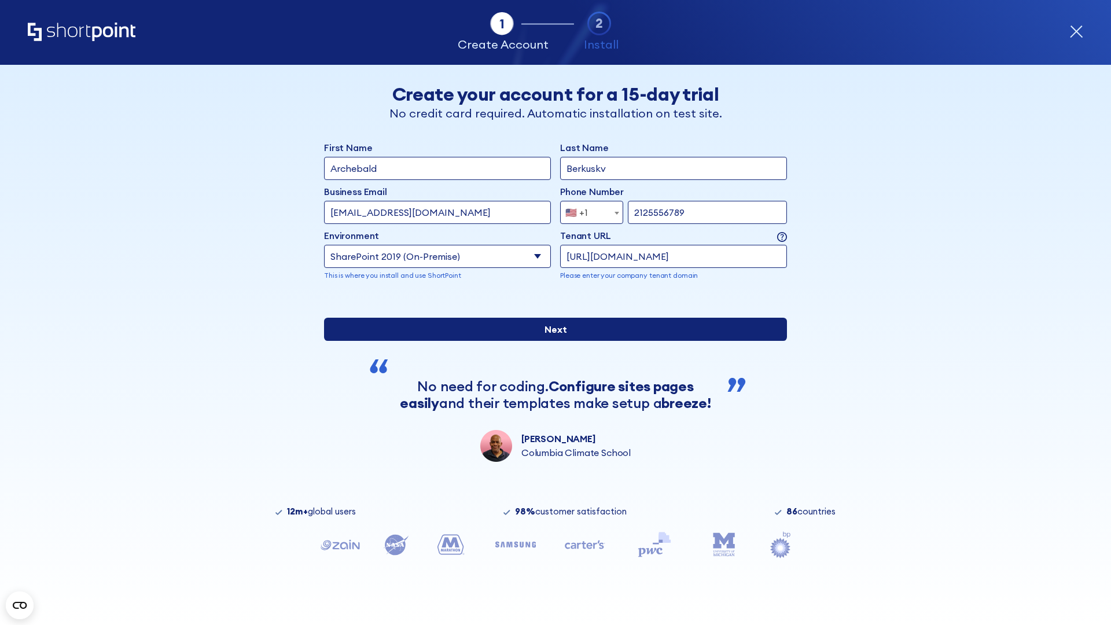
type input "[URL][DOMAIN_NAME]"
click at [551, 341] on input "Next" at bounding box center [555, 329] width 463 height 23
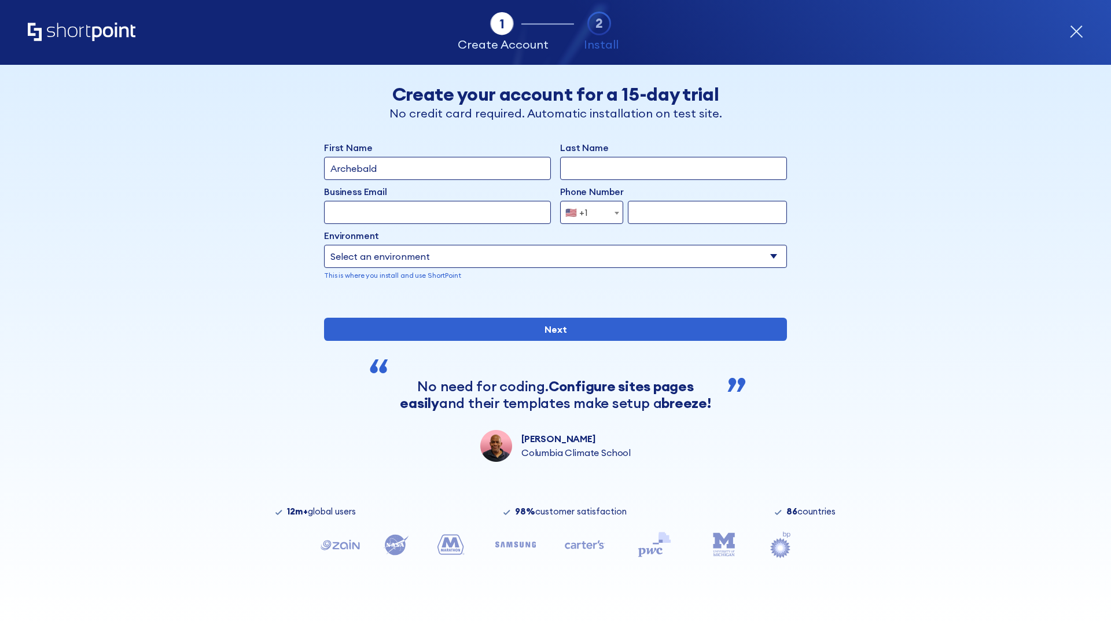
type input "Archebald"
type input "Berkuskv"
type input "[EMAIL_ADDRESS][DOMAIN_NAME]"
type input "2125556789"
select select "SharePoint 2019 (On-Premise)"
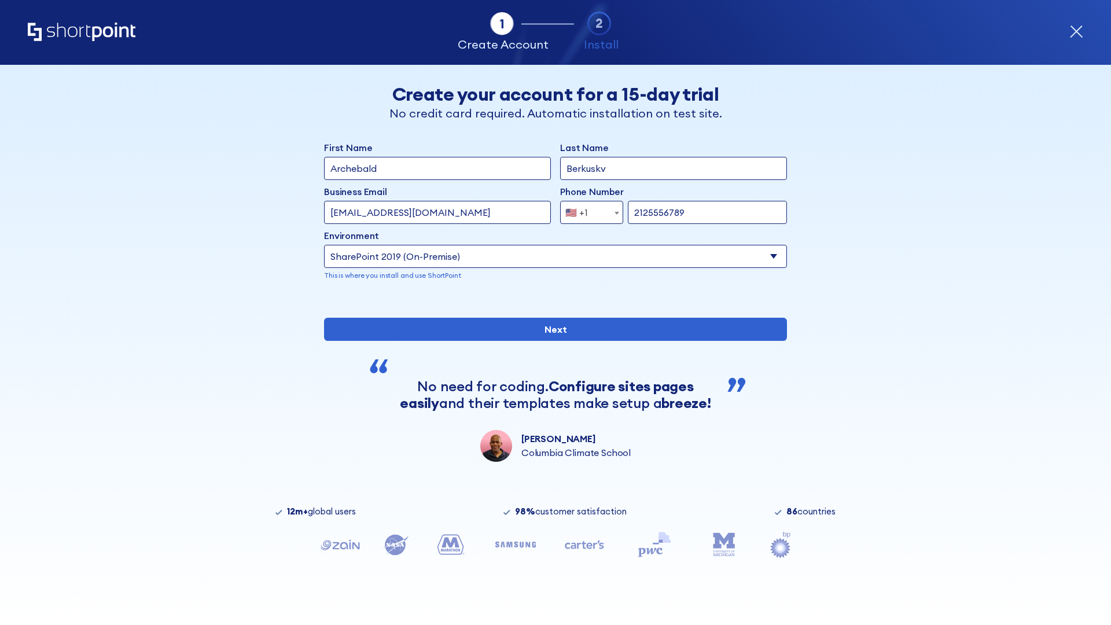
type input "2125556789"
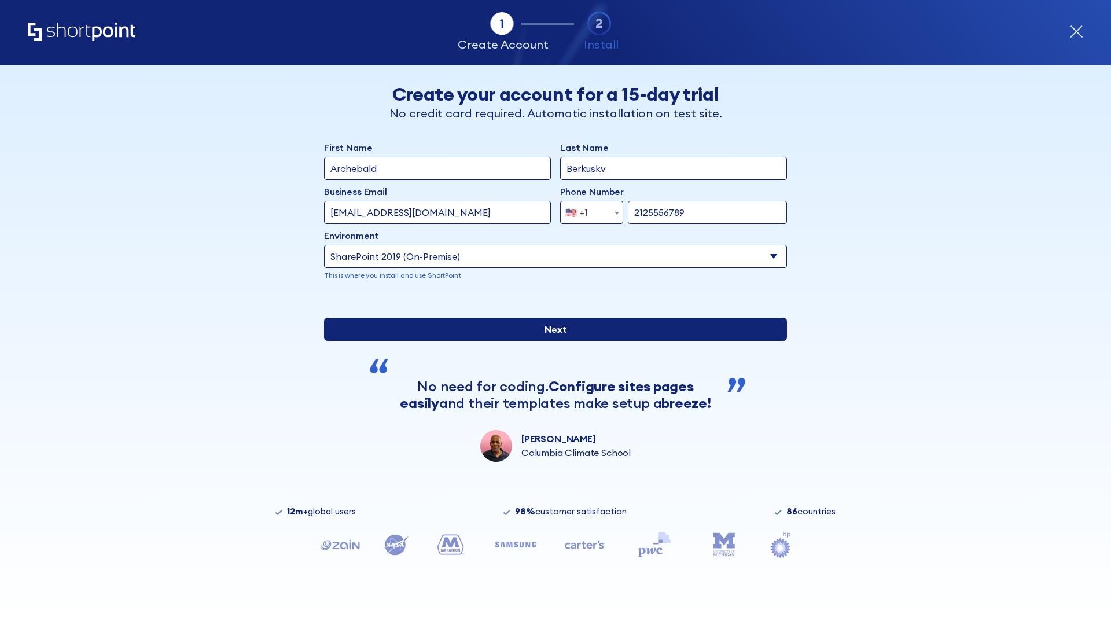
type input "[URL][DOMAIN_NAME][DOMAIN_NAME]"
click at [551, 392] on div "First Name Archebald Last Name Berkuskv Business Email Invalid Email Address te…" at bounding box center [555, 301] width 463 height 321
click at [551, 341] on input "Next" at bounding box center [555, 329] width 463 height 23
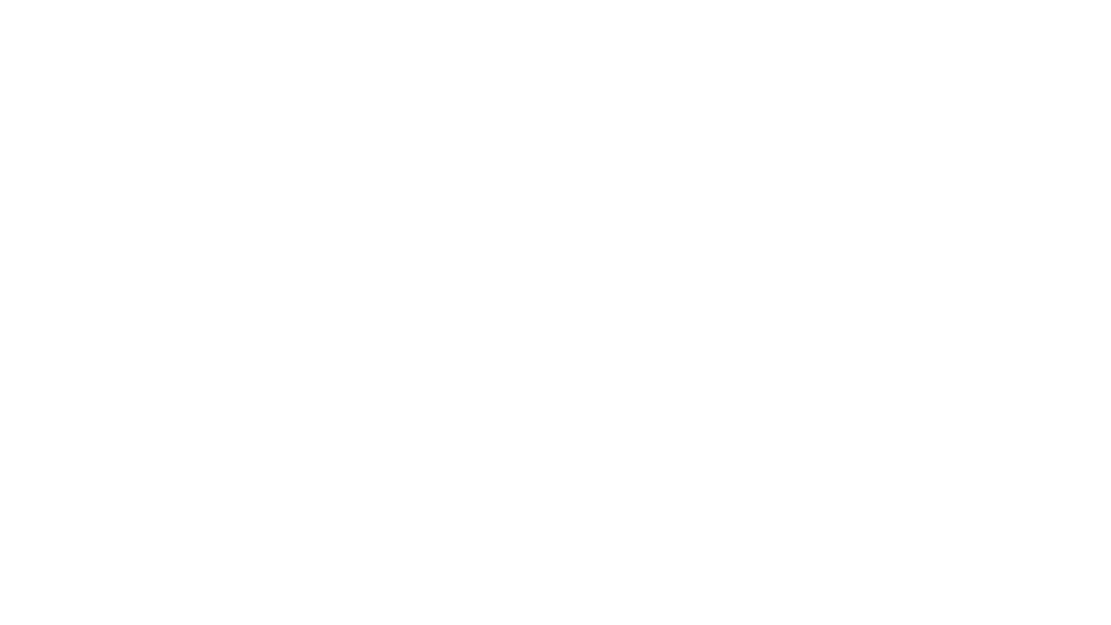
type input "Archebald"
type input "Berkuskv"
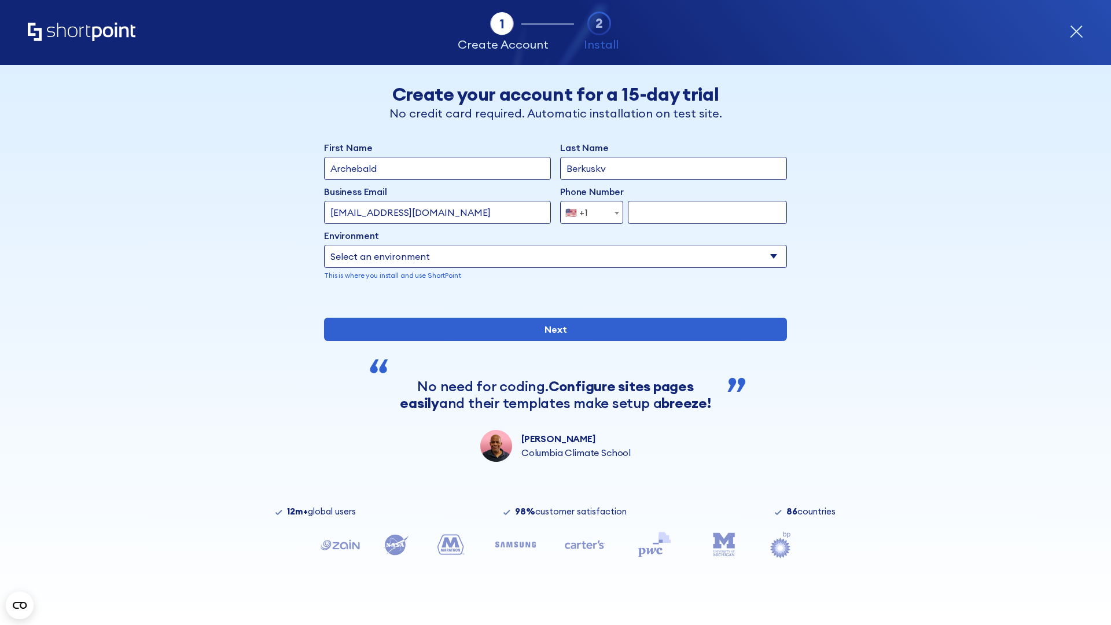
type input "[EMAIL_ADDRESS][DOMAIN_NAME]"
type input "2125556789"
select select "SharePoint 2019 (On-Premise)"
type input "2125556789"
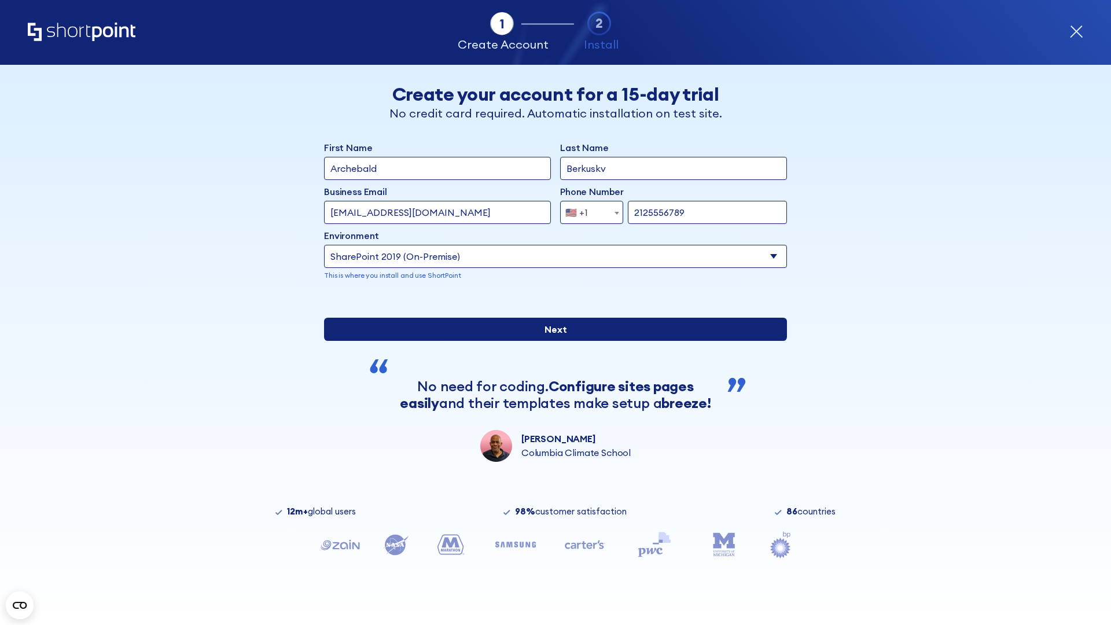
type input "ftp://site.sharepoint.dem"
click at [551, 387] on div "First Name Archebald Last Name Berkuskv Business Email Invalid Email Address te…" at bounding box center [555, 301] width 463 height 321
click at [551, 341] on input "Next" at bounding box center [555, 329] width 463 height 23
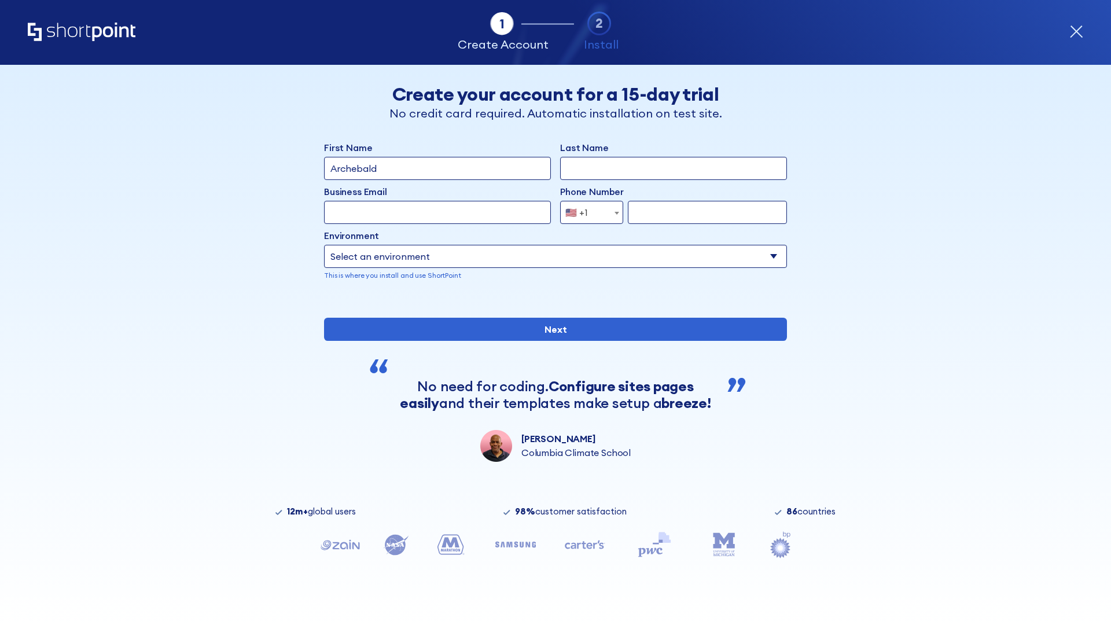
type input "Archebald"
type input "Berkuskv"
type input "[EMAIL_ADDRESS][DOMAIN_NAME]"
type input "2125556789"
select select "SharePoint 2019 (On-Premise)"
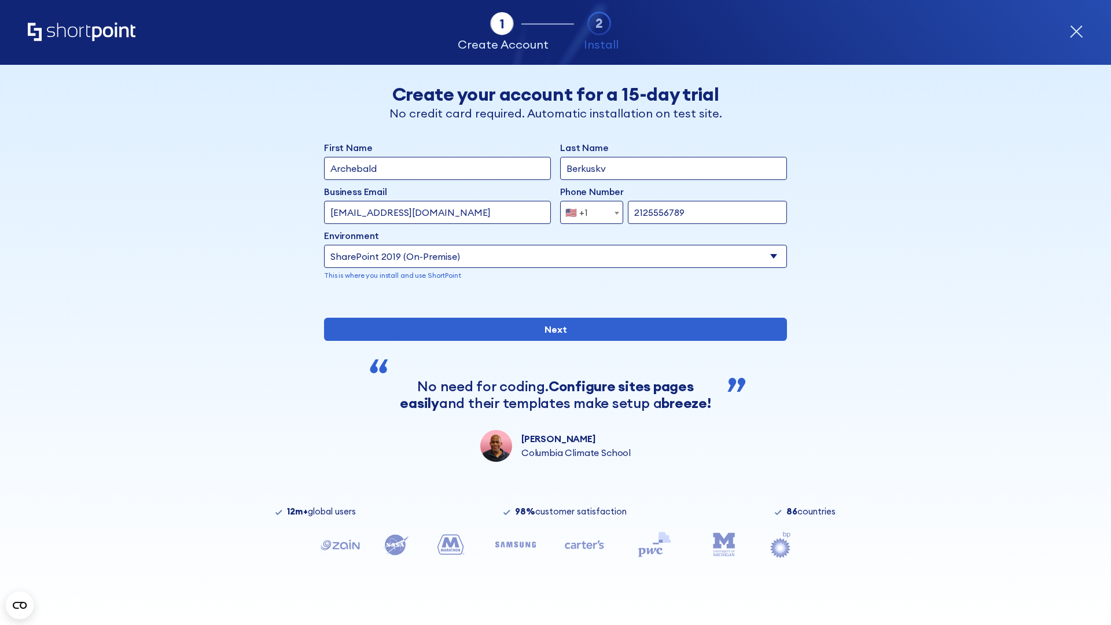
type input "2125556789"
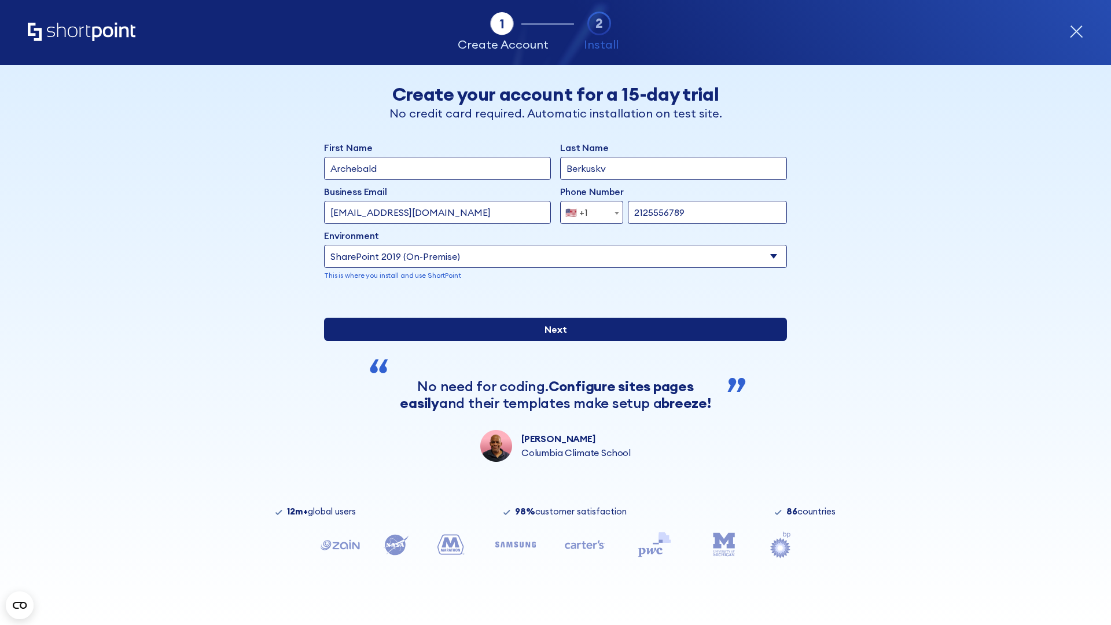
type input "https://sharepoint.com.evil.com"
click at [551, 341] on input "Next" at bounding box center [555, 329] width 463 height 23
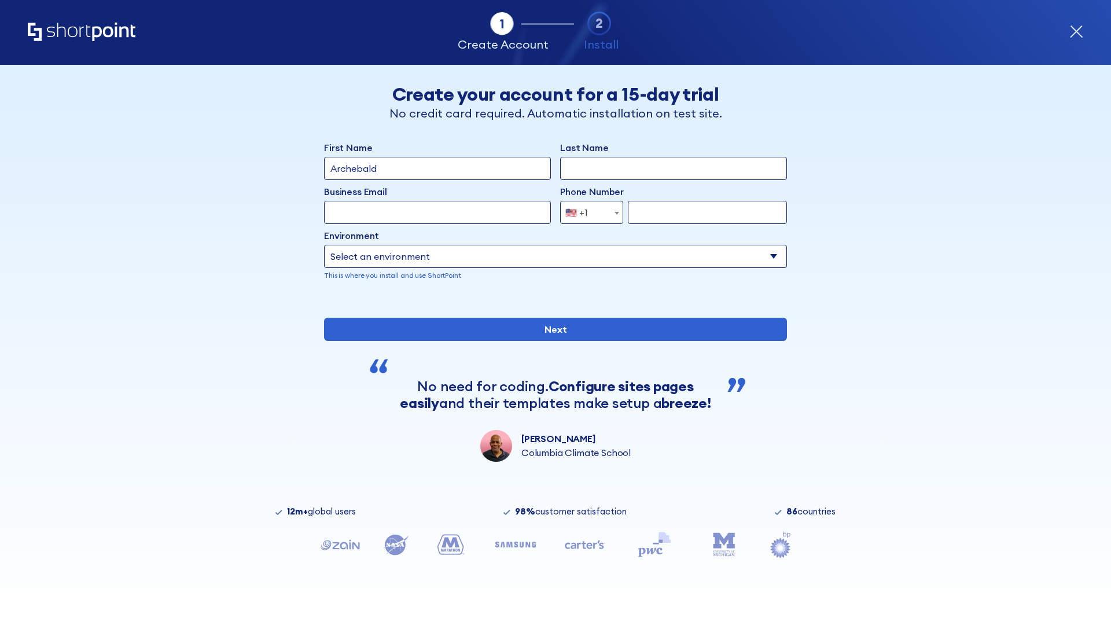
type input "Archebald"
type input "Berkuskv"
type input "[EMAIL_ADDRESS][DOMAIN_NAME]"
type input "2125556789"
select select "SharePoint 2019 (On-Premise)"
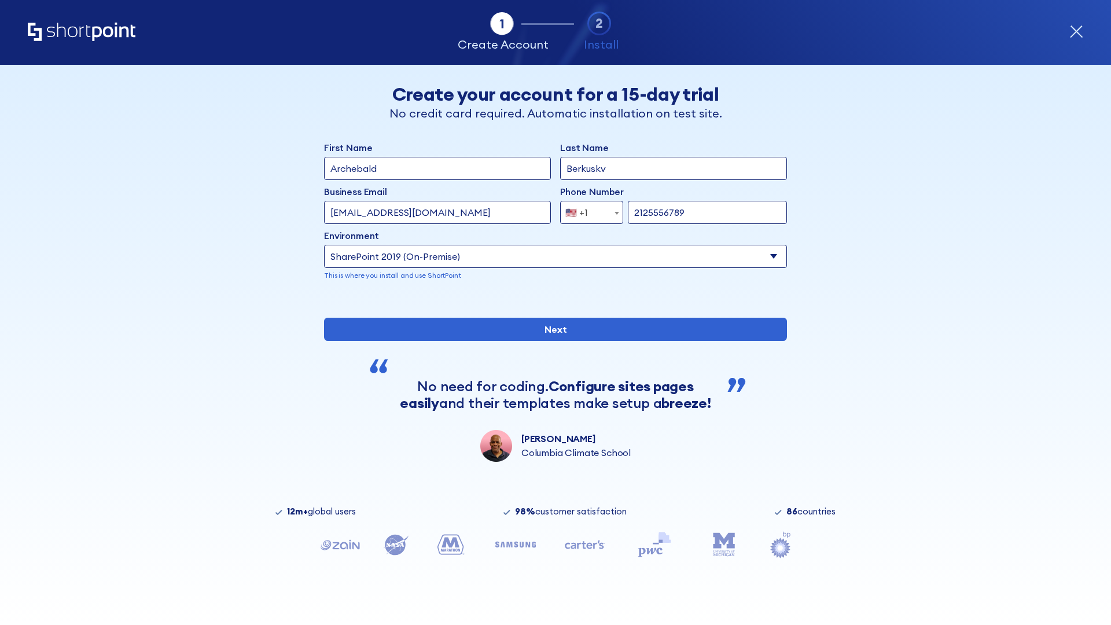
type input "2125556789"
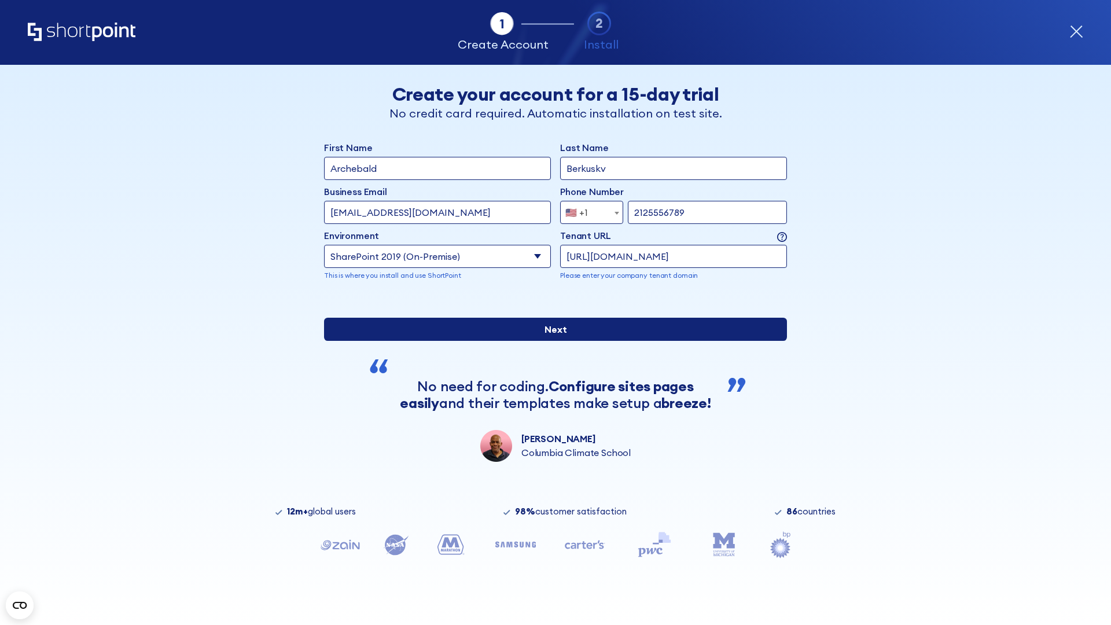
type input "[URL][DOMAIN_NAME]"
click at [551, 341] on input "Next" at bounding box center [555, 329] width 463 height 23
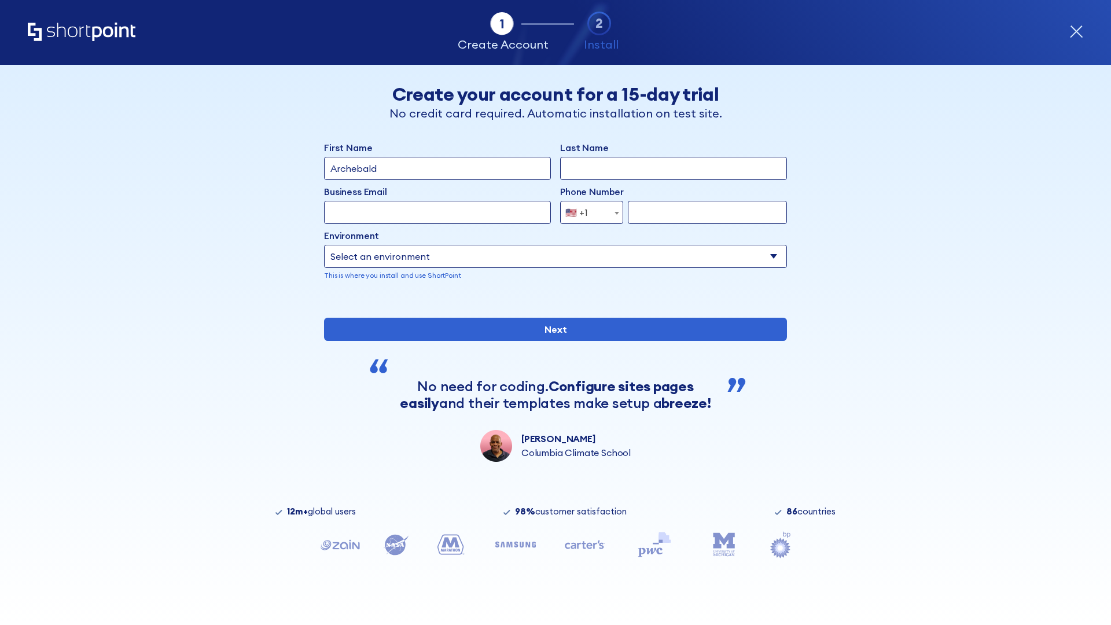
type input "Archebald"
type input "Berkuskv"
type input "[EMAIL_ADDRESS][DOMAIN_NAME]"
type input "2125556789"
select select "SharePoint 2019 (On-Premise)"
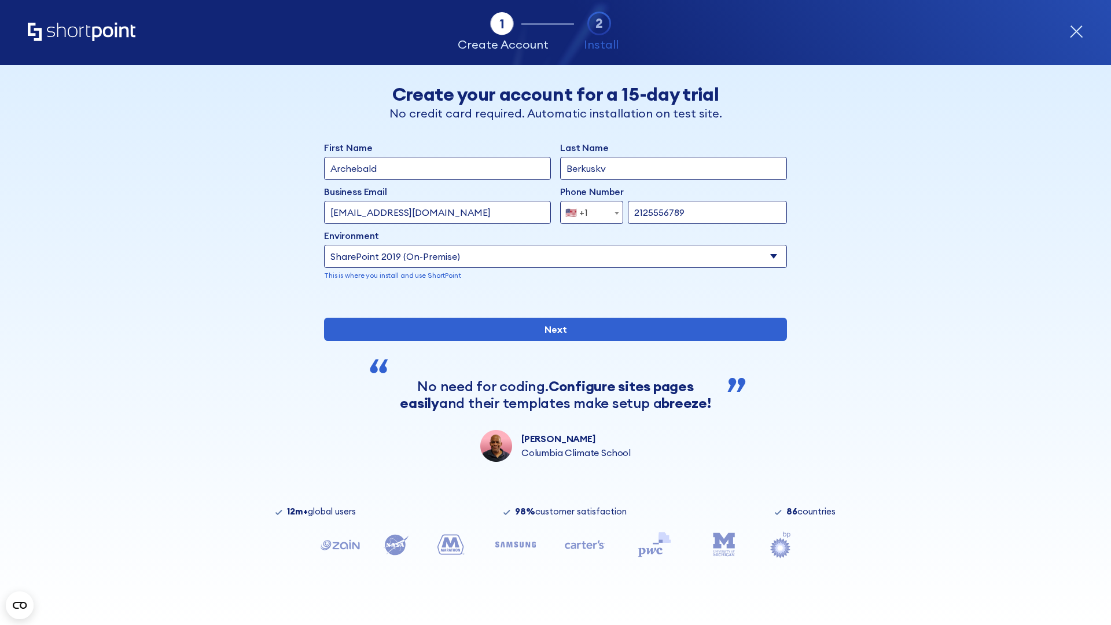
type input "2125556789"
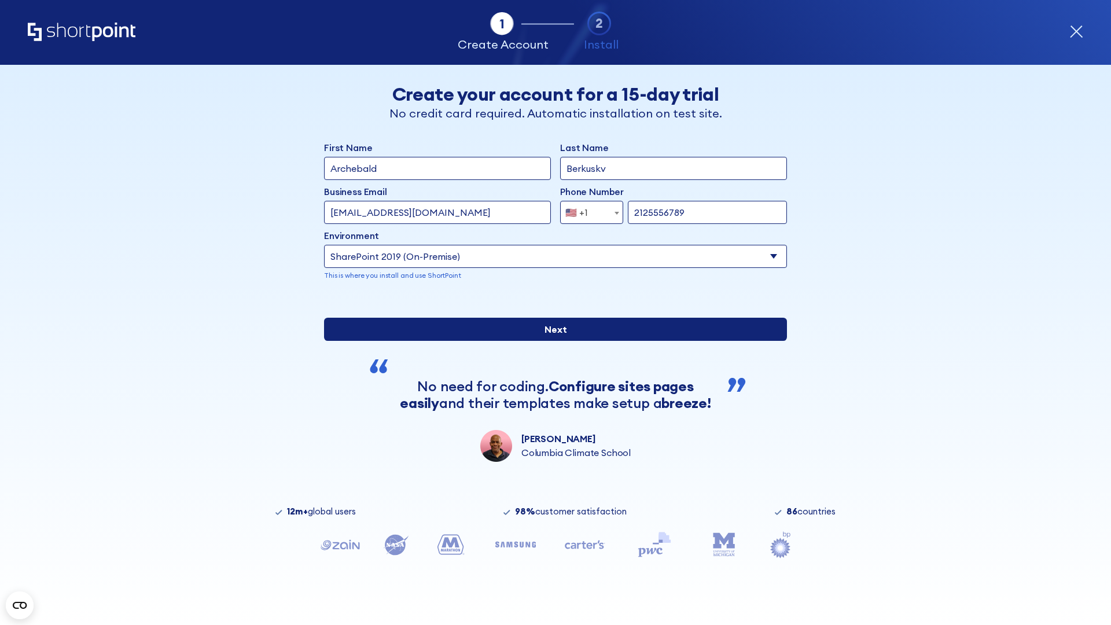
type input "https://project.sharepoint.cn"
click at [551, 341] on input "Next" at bounding box center [555, 329] width 463 height 23
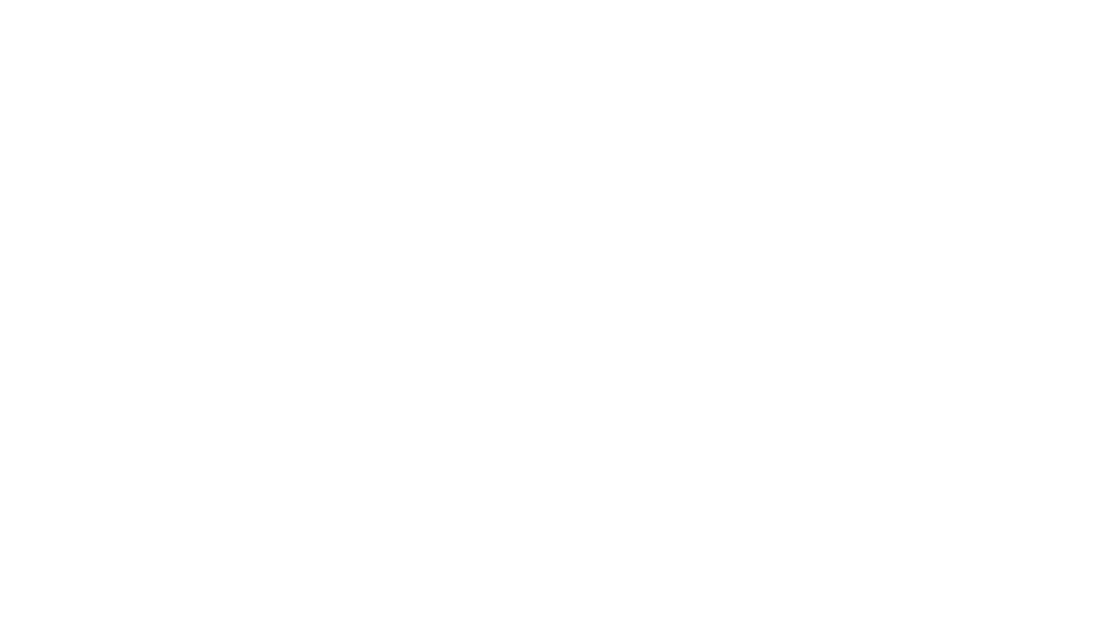
type input "Archebald"
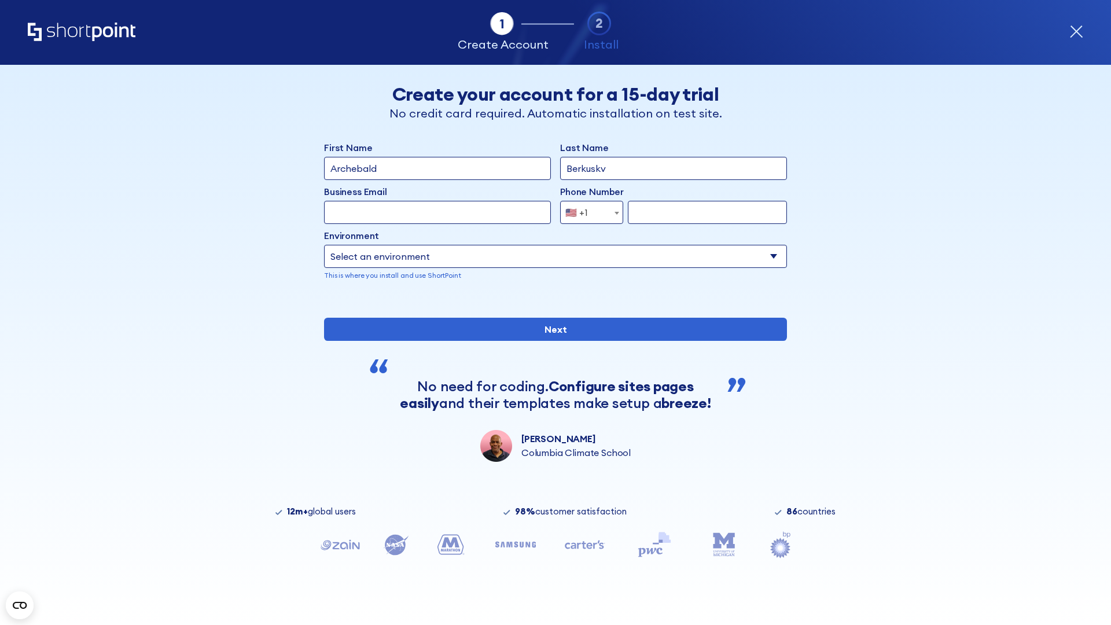
type input "Berkuskv"
type input "[EMAIL_ADDRESS][DOMAIN_NAME]"
type input "2125556789"
select select "SharePoint 2019 (On-Premise)"
type input "2125556789"
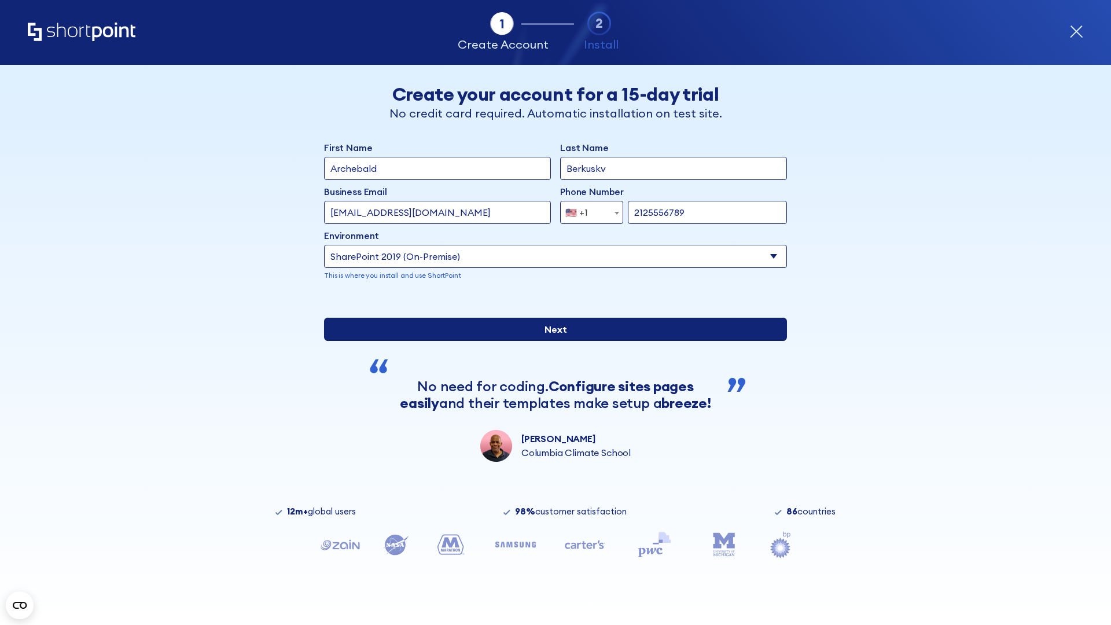
type input "[URL][DOMAIN_NAME]"
click at [551, 387] on div "First Name Archebald Last Name Berkuskv Business Email Invalid Email Address [E…" at bounding box center [555, 301] width 463 height 321
click at [551, 341] on input "Next" at bounding box center [555, 329] width 463 height 23
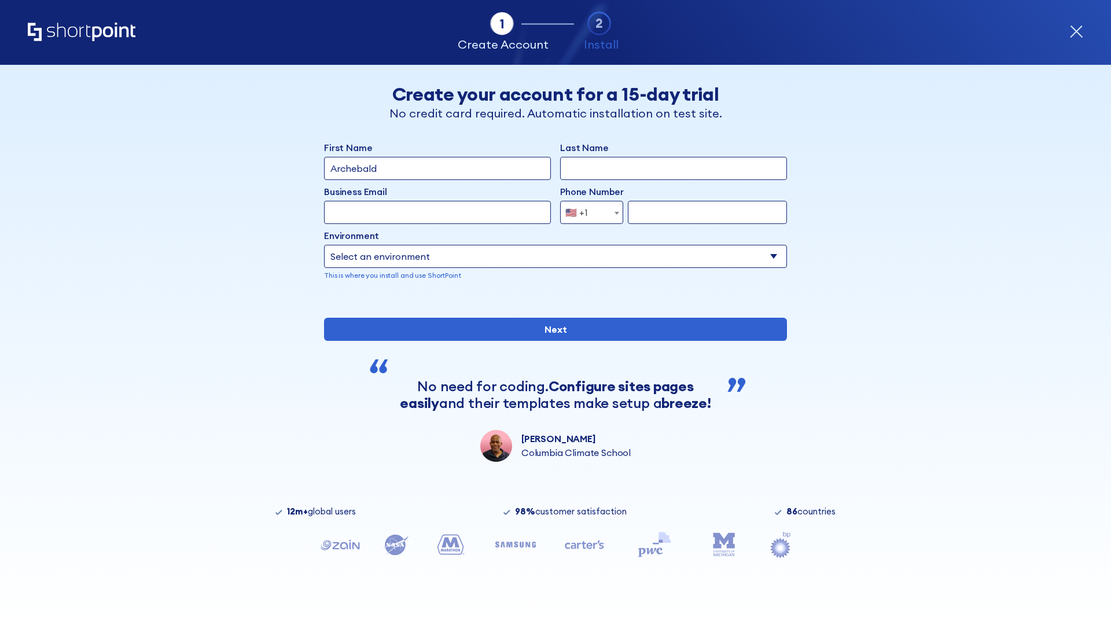
type input "Archebald"
type input "Berkuskv"
type input "[EMAIL_ADDRESS][DOMAIN_NAME]"
type input "2125556789"
select select "SharePoint 2019 (On-Premise)"
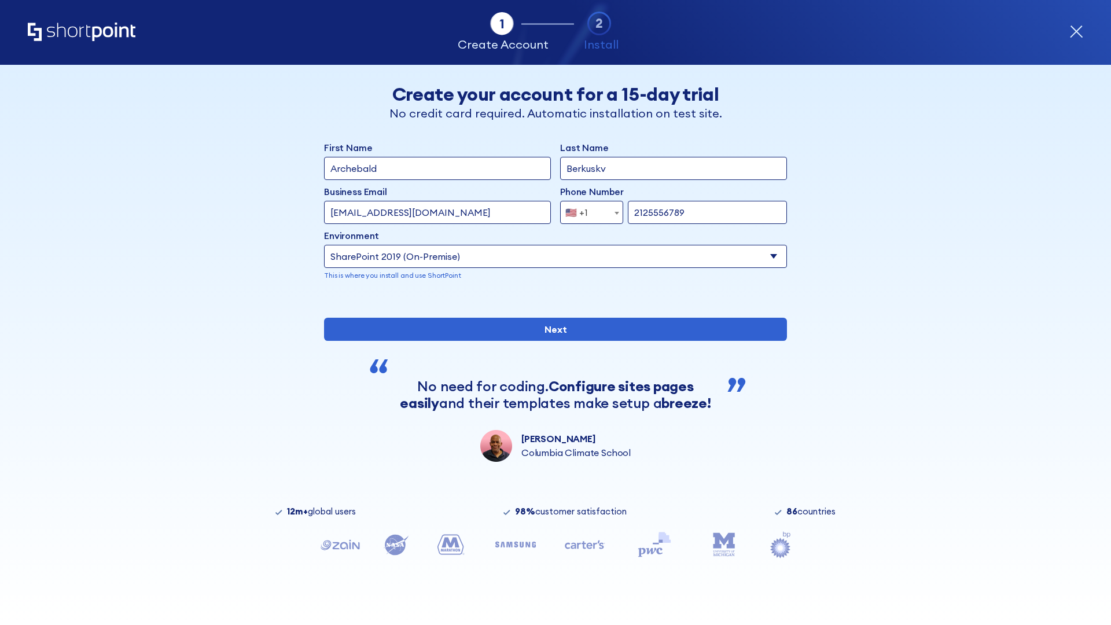
type input "2125556789"
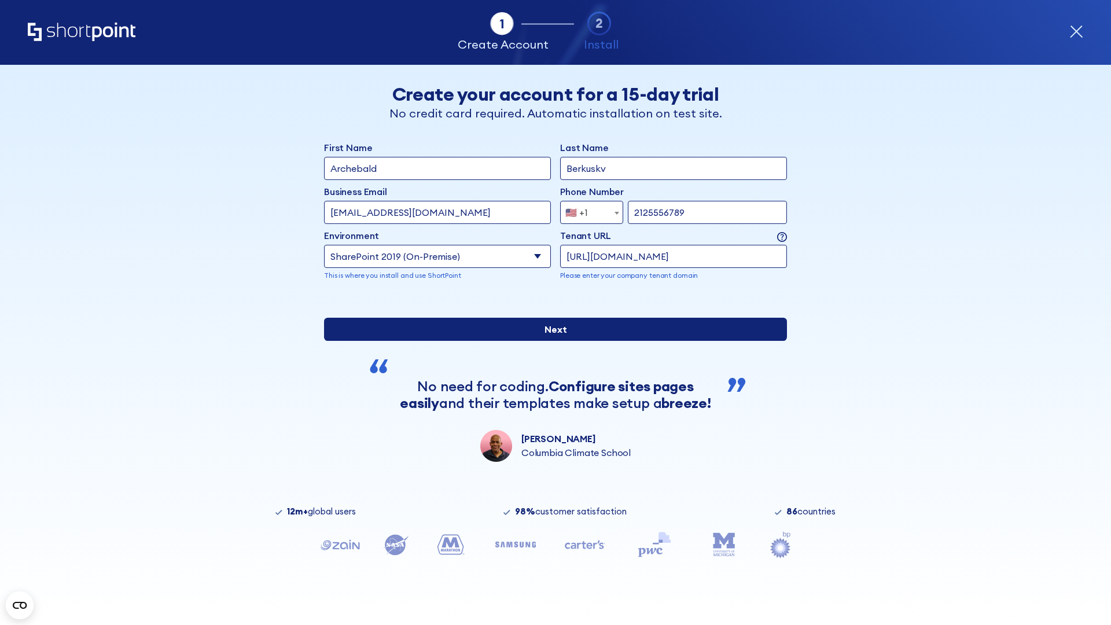
type input "https://secure.sharepoint.us"
click at [551, 341] on input "Next" at bounding box center [555, 329] width 463 height 23
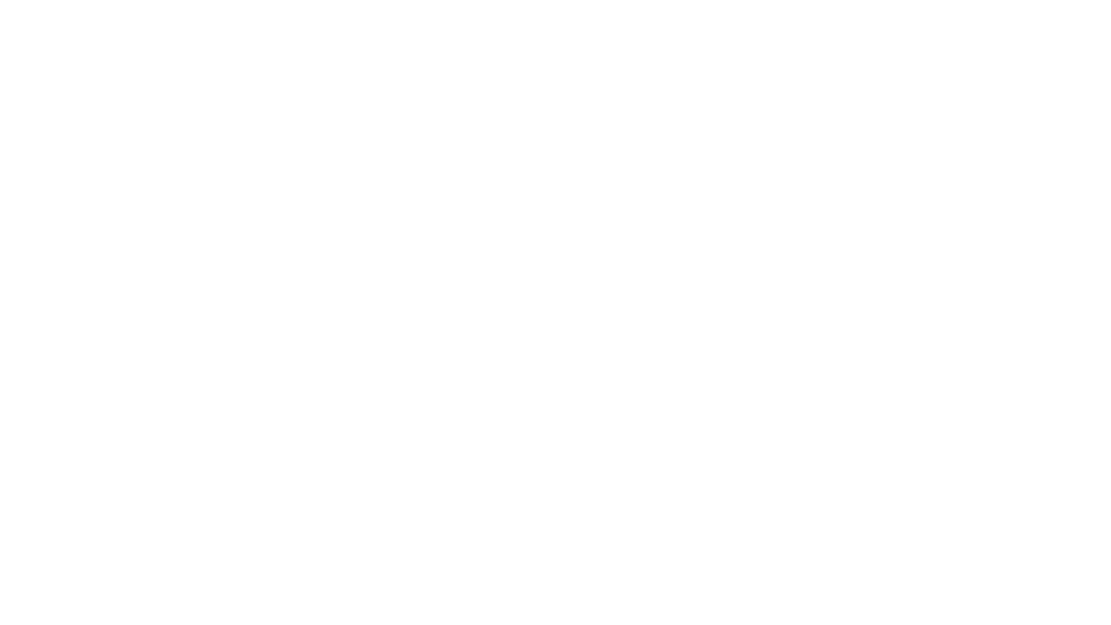
type input "Archebald"
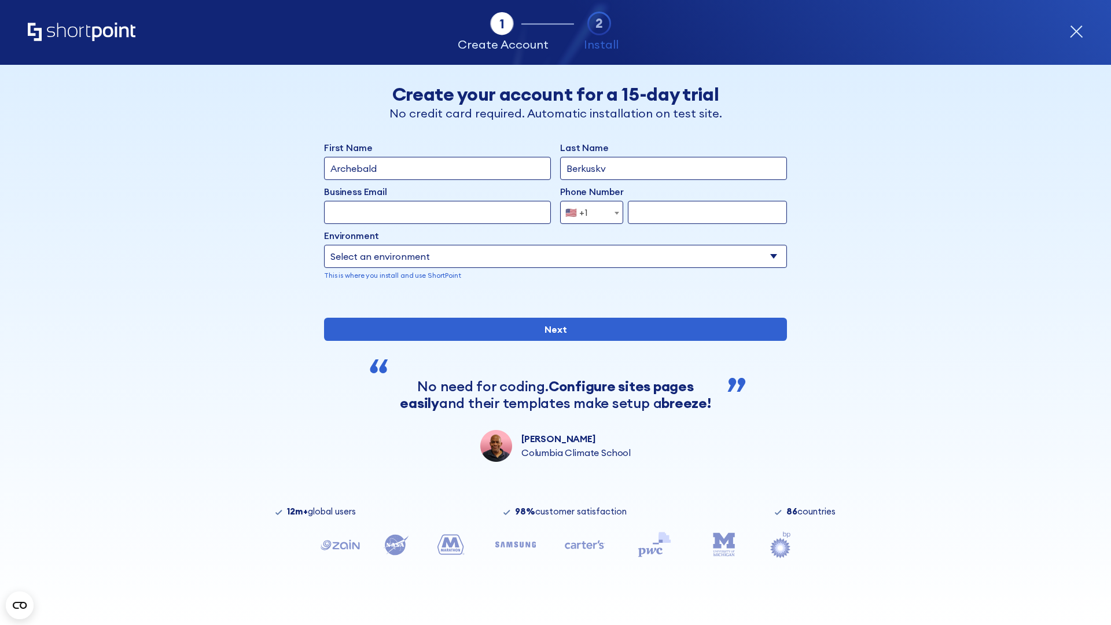
type input "Berkuskv"
type input "[EMAIL_ADDRESS][DOMAIN_NAME]"
type input "2125556789"
select select "SharePoint 2019 (On-Premise)"
type input "2125556789"
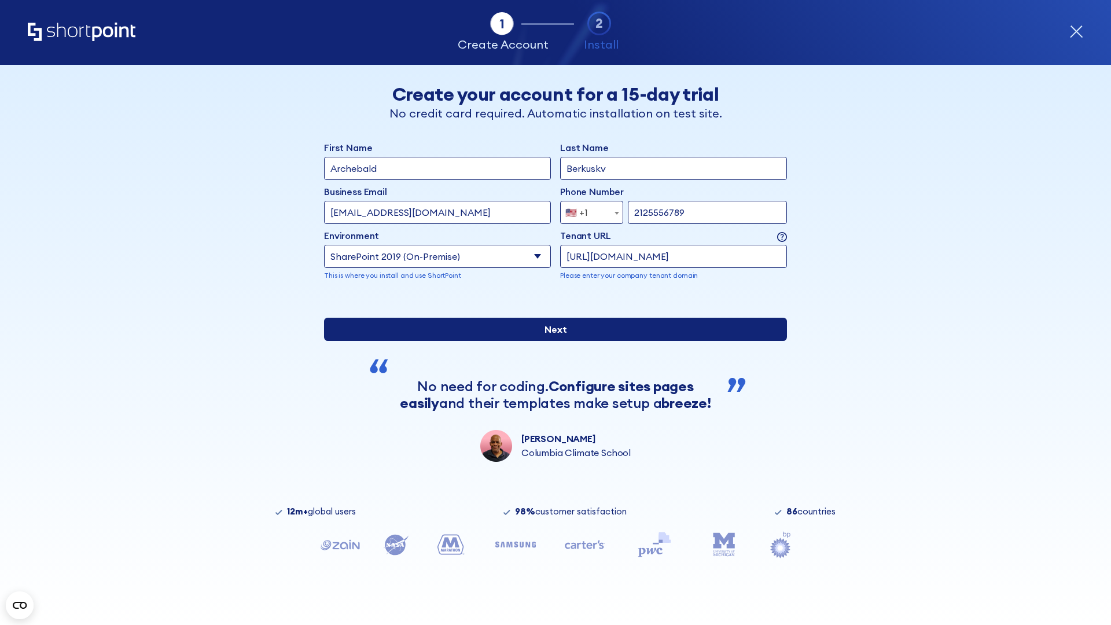
type input "https://alpha.sharepoint-mil.us"
click at [551, 385] on div "First Name Archebald Last Name Berkuskv Business Email Invalid Email Address te…" at bounding box center [555, 301] width 463 height 321
click at [551, 341] on input "Next" at bounding box center [555, 329] width 463 height 23
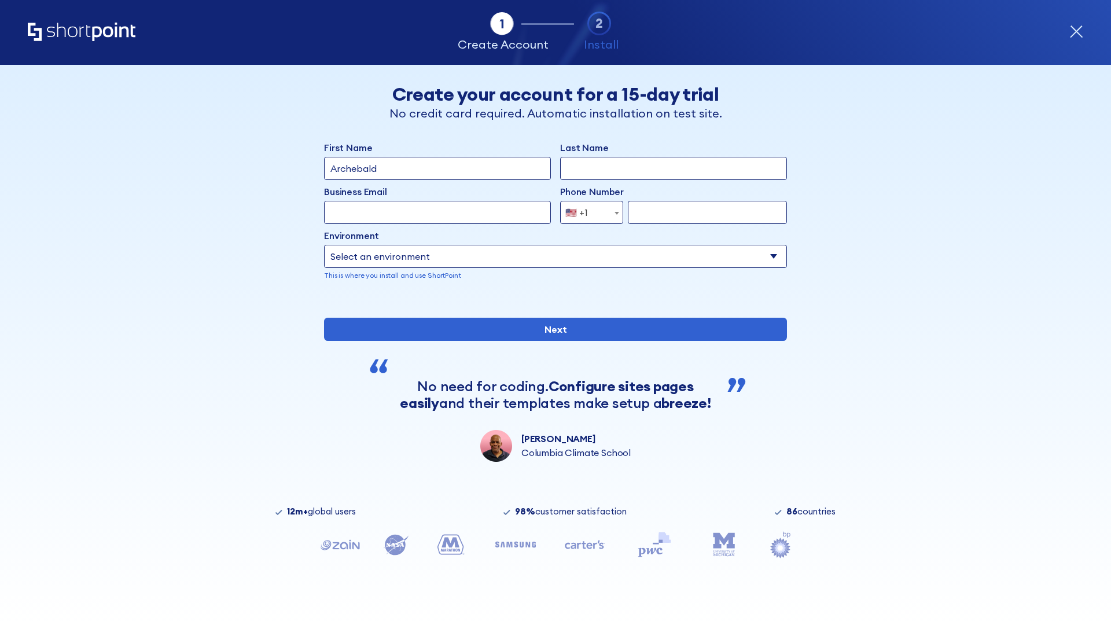
type input "Archebald"
type input "Berkuskv"
type input "[EMAIL_ADDRESS][DOMAIN_NAME]"
type input "2125556789"
select select "SharePoint 2019 (On-Premise)"
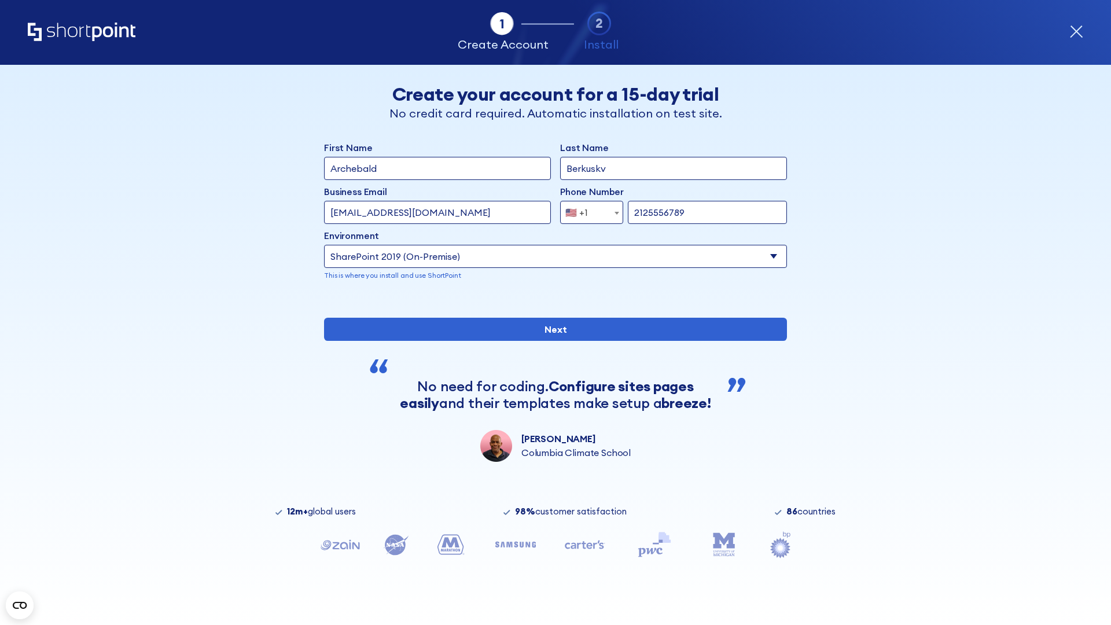
type input "2125556789"
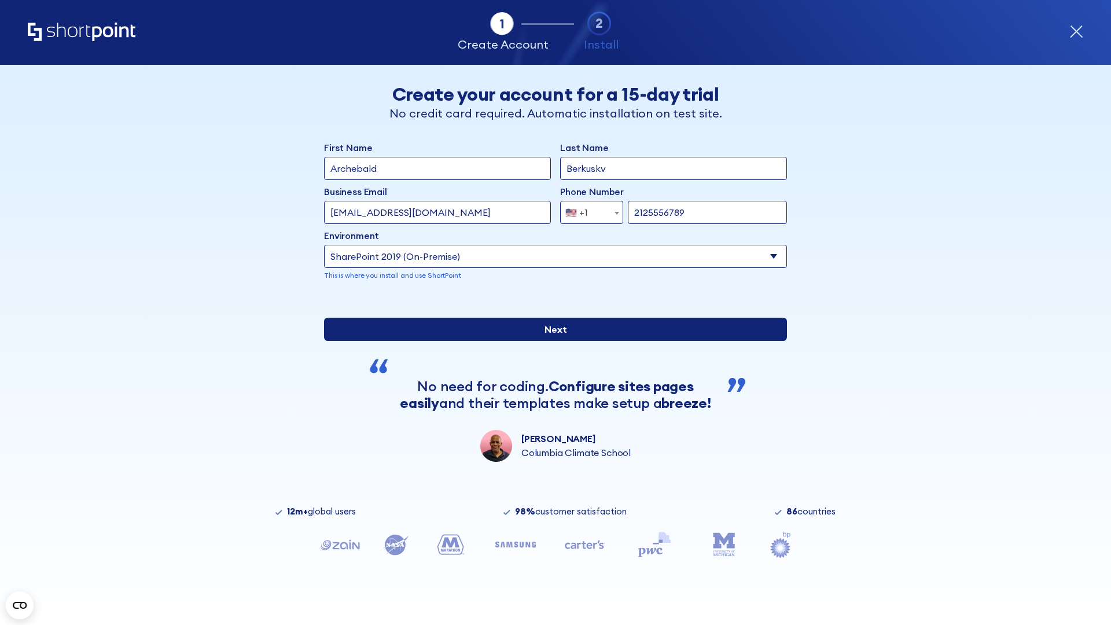
type input "[URL][DOMAIN_NAME]"
click at [551, 341] on input "Next" at bounding box center [555, 329] width 463 height 23
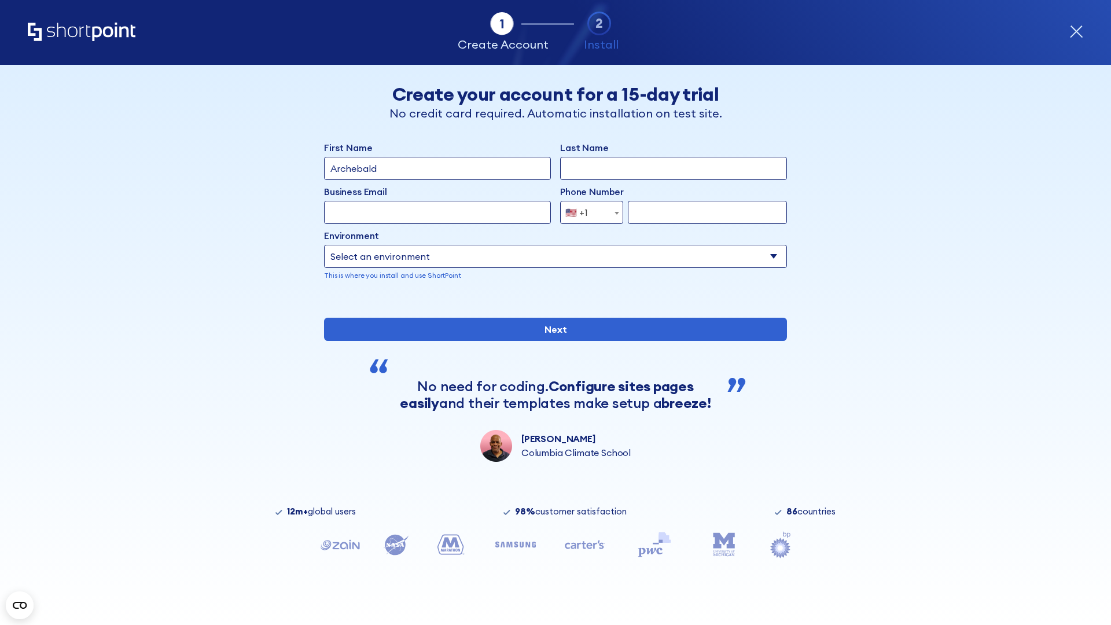
type input "Archebald"
type input "Berkuskv"
type input "[EMAIL_ADDRESS][DOMAIN_NAME]"
type input "2125556789"
select select "SharePoint 2016 (On-Premise)"
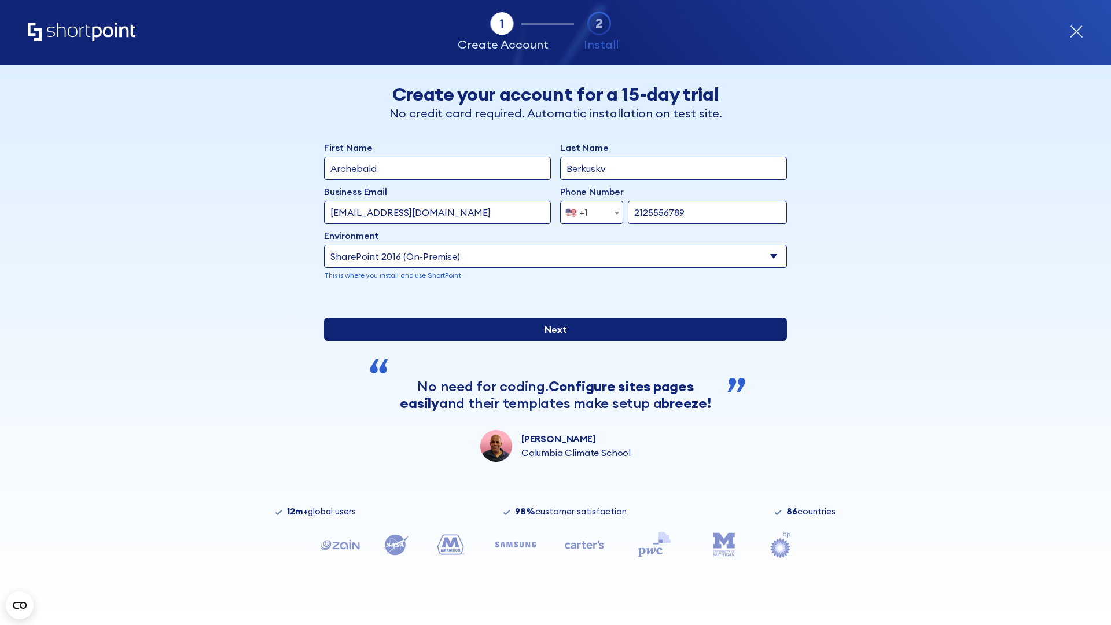
type input "2125556789"
click at [551, 386] on div "First Name Archebald Last Name Berkuskv Business Email Invalid Email Address te…" at bounding box center [555, 301] width 463 height 321
click at [551, 341] on input "Next" at bounding box center [555, 329] width 463 height 23
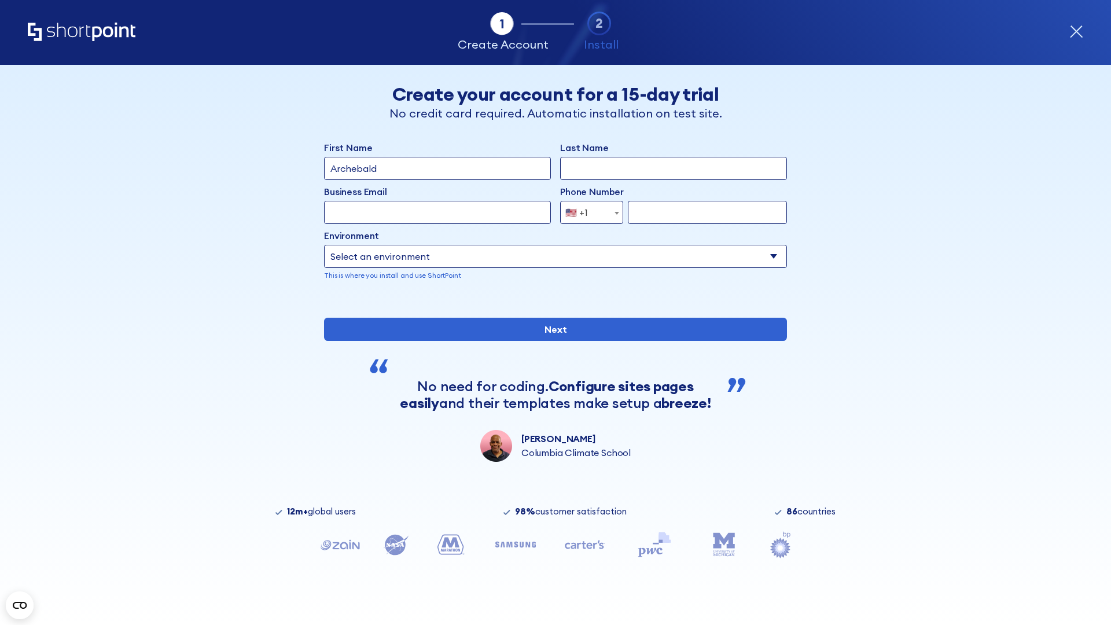
type input "Archebald"
type input "Berkuskv"
type input "[EMAIL_ADDRESS][DOMAIN_NAME]"
type input "2125556789"
select select "SharePoint 2013 (On-Premise)"
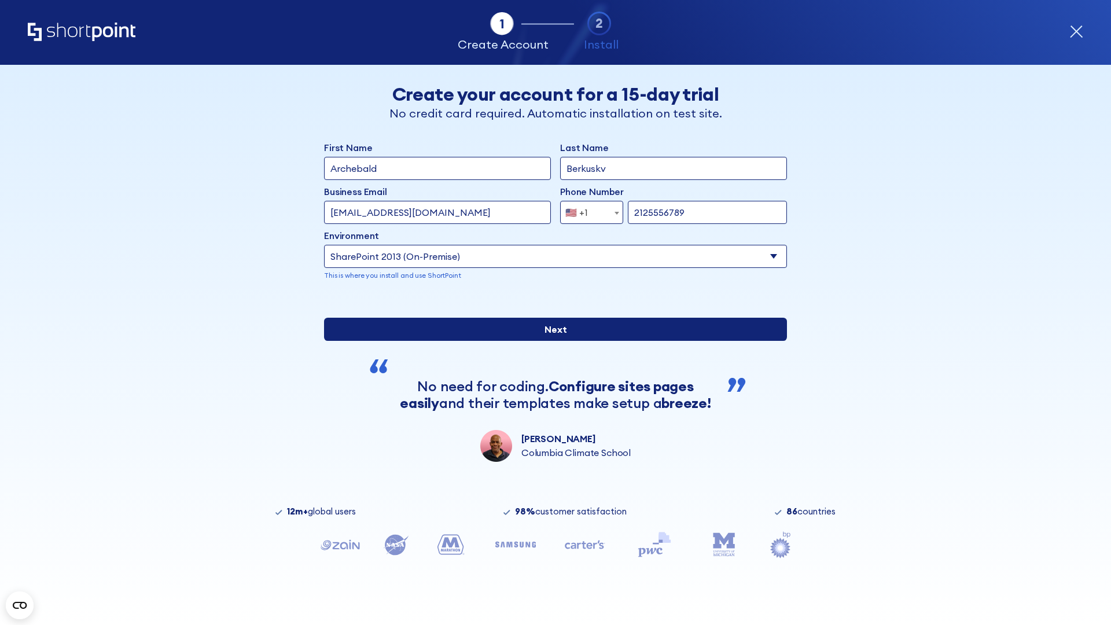
type input "2125556789"
click at [551, 341] on input "Next" at bounding box center [555, 329] width 463 height 23
